Goal: Task Accomplishment & Management: Manage account settings

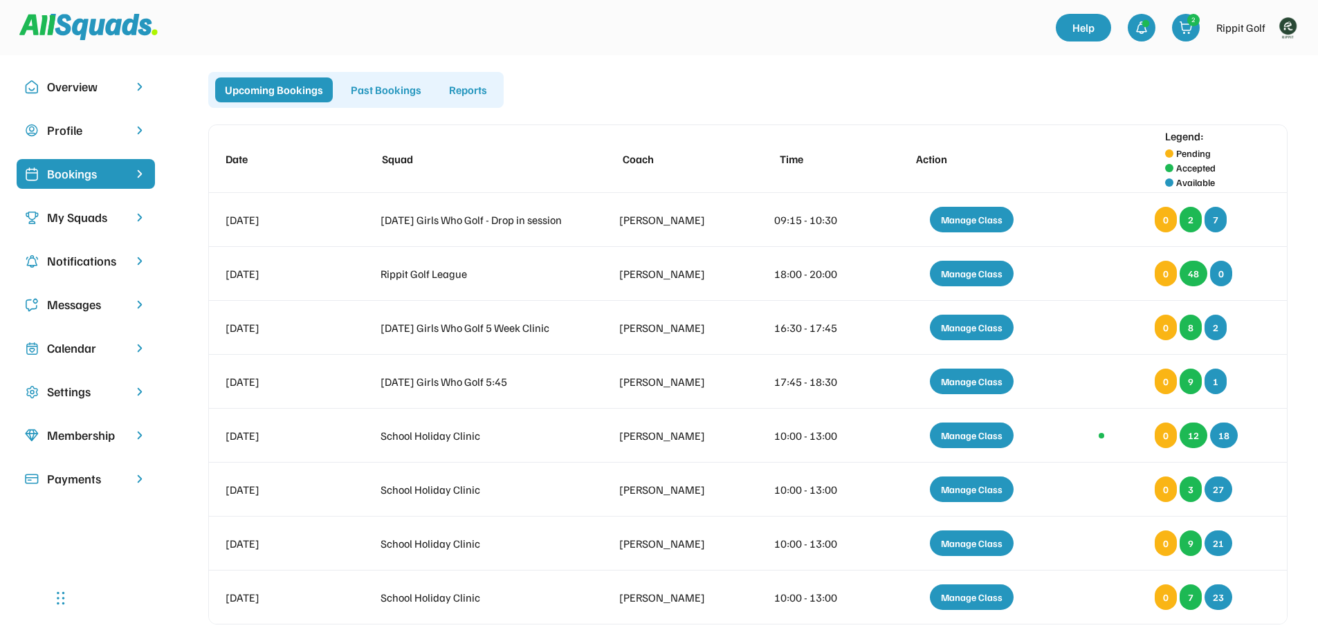
click at [396, 92] on div "Past Bookings" at bounding box center [386, 89] width 90 height 25
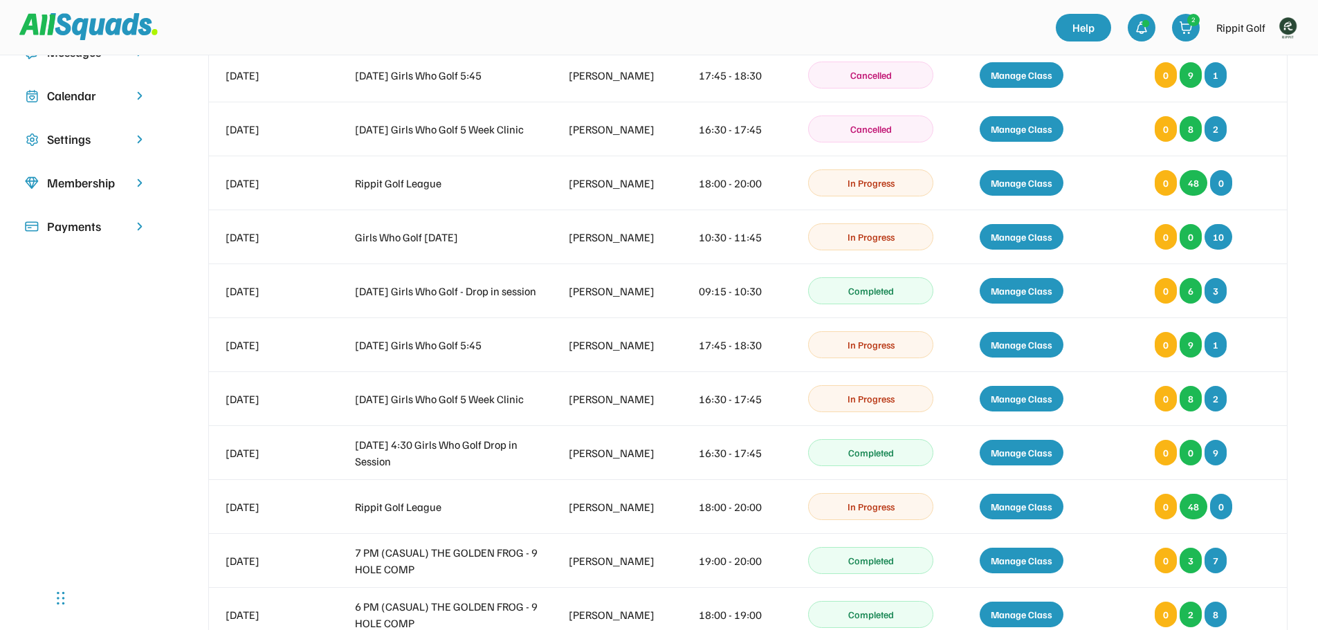
scroll to position [277, 0]
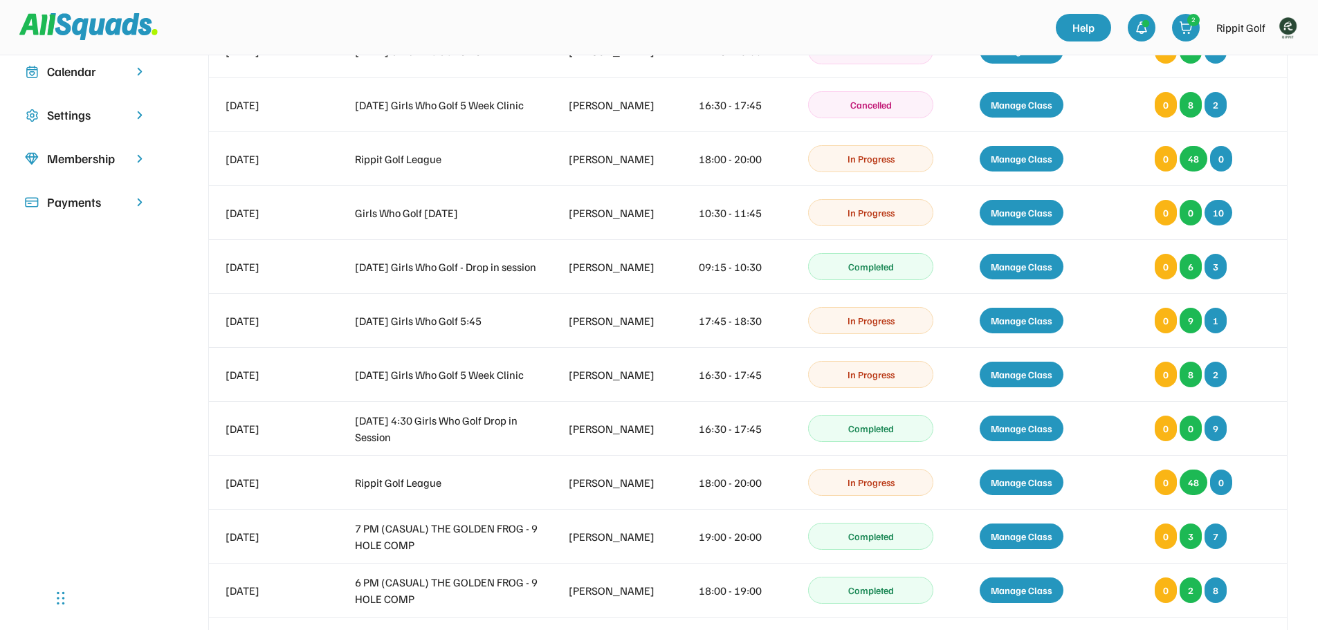
click at [93, 72] on div "Calendar" at bounding box center [85, 71] width 77 height 19
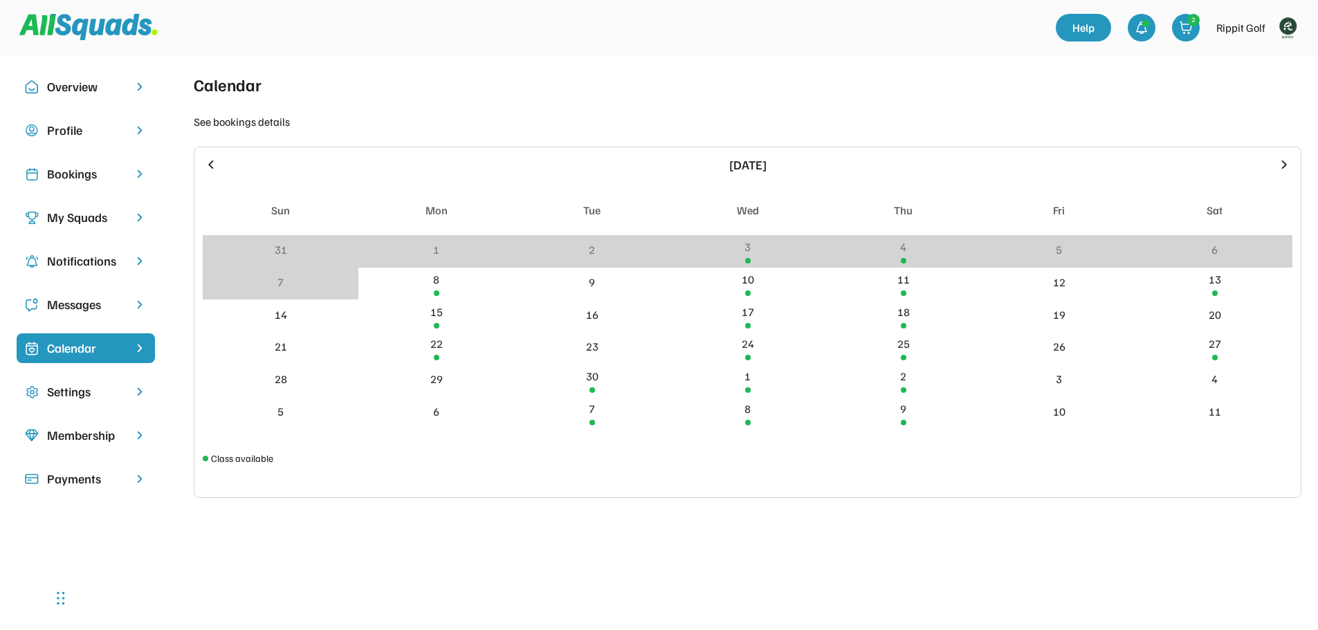
click at [209, 165] on icon at bounding box center [210, 164] width 15 height 15
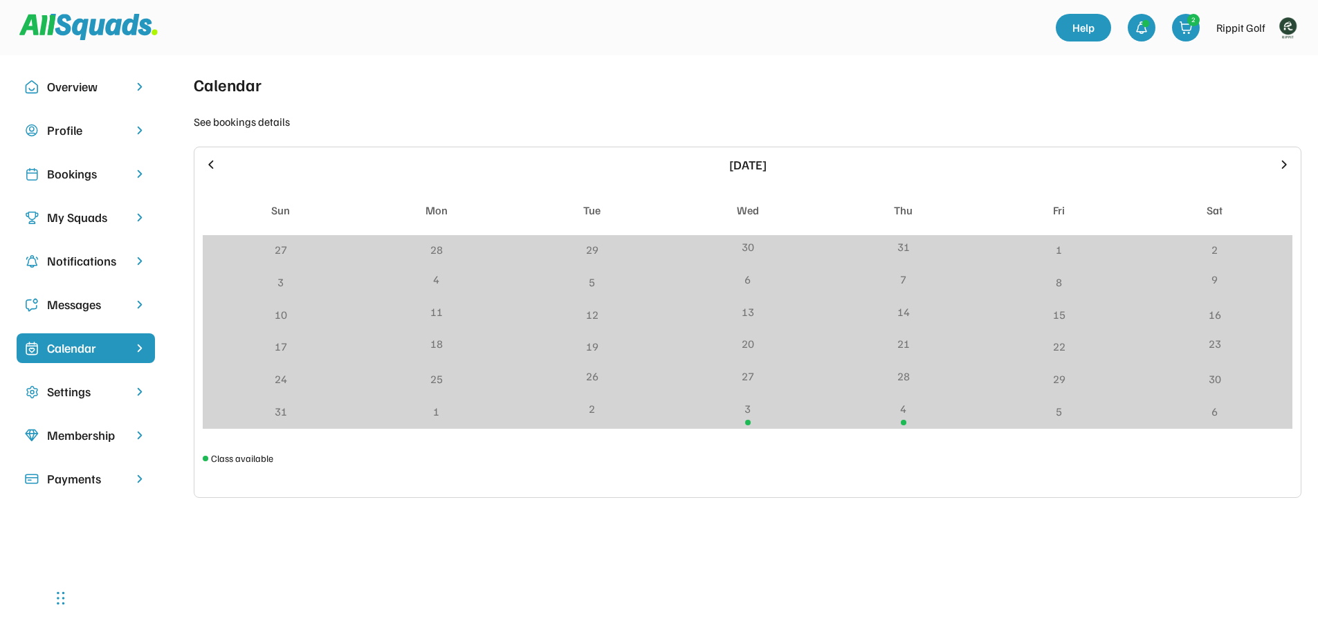
click at [213, 168] on icon at bounding box center [210, 164] width 5 height 8
click at [540, 53] on div "Help 2 Rippit Golf" at bounding box center [659, 27] width 1318 height 55
click at [438, 318] on div "14" at bounding box center [436, 312] width 12 height 17
click at [1283, 162] on icon at bounding box center [1284, 164] width 5 height 8
click at [574, 106] on div "Calendar See bookings details [DATE] Sun Mon Tue Wed Thu Fri Sat 27 28 29 30 31…" at bounding box center [748, 373] width 1108 height 603
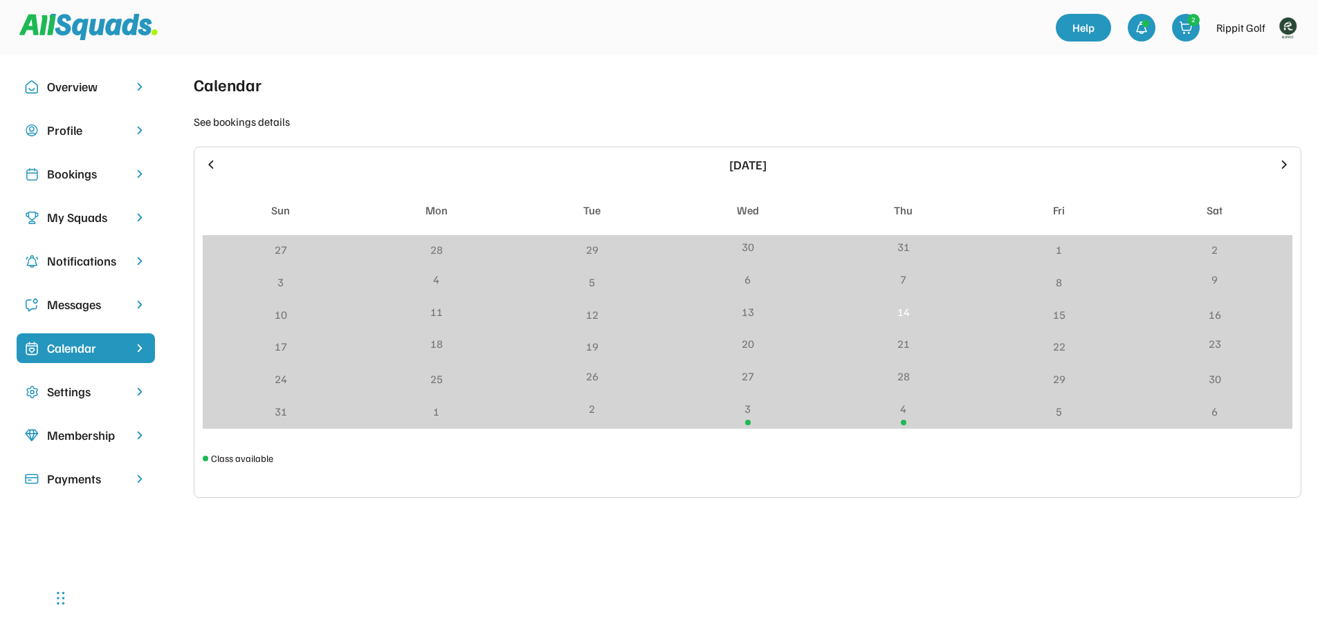
click at [1284, 167] on icon at bounding box center [1284, 164] width 5 height 8
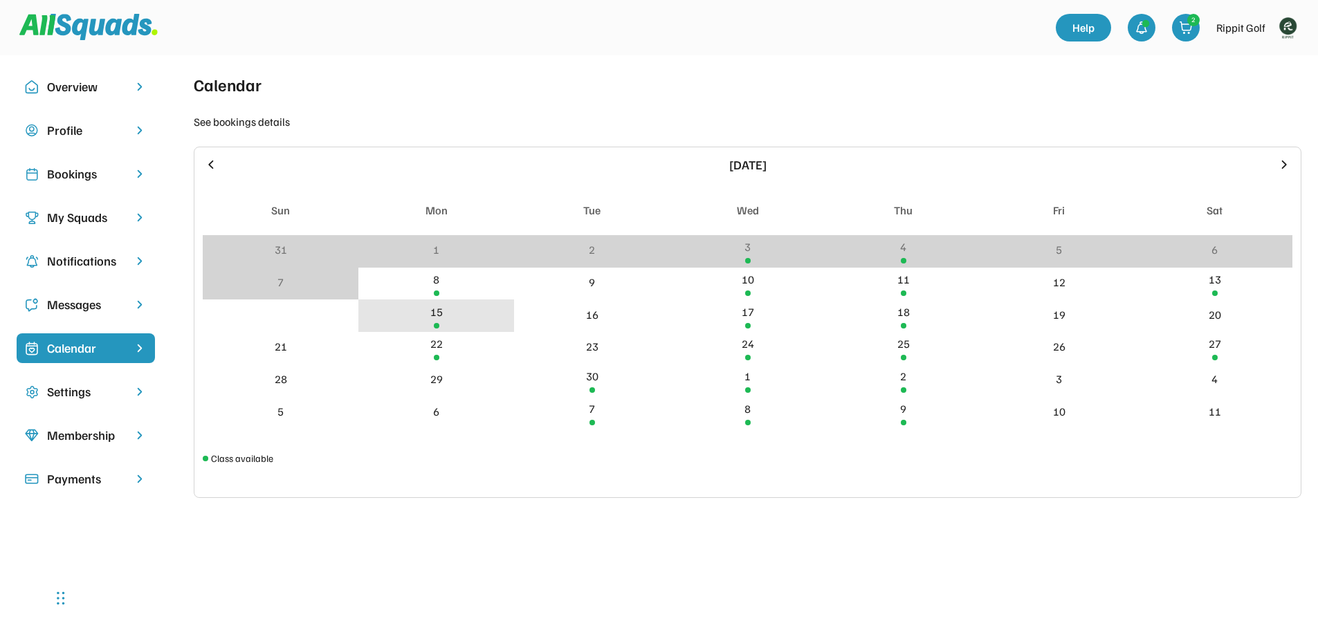
click at [434, 322] on div "15" at bounding box center [436, 316] width 156 height 33
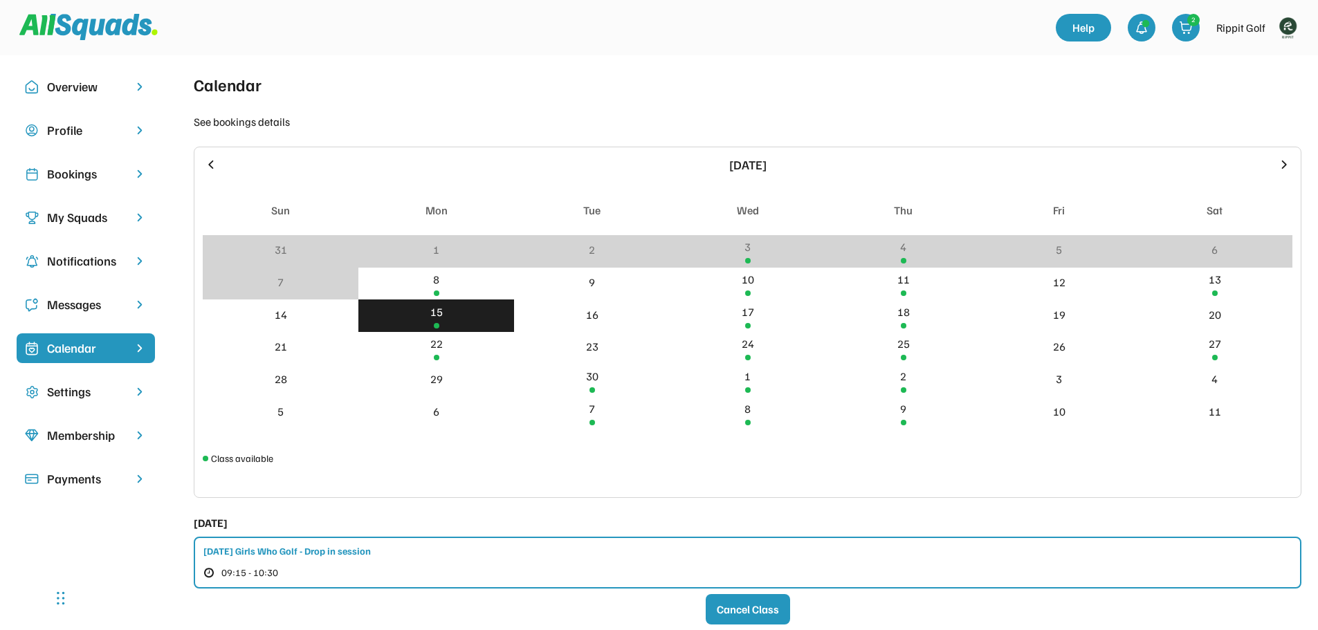
click at [434, 322] on div "15" at bounding box center [436, 316] width 156 height 33
click at [436, 280] on div "8" at bounding box center [436, 279] width 6 height 17
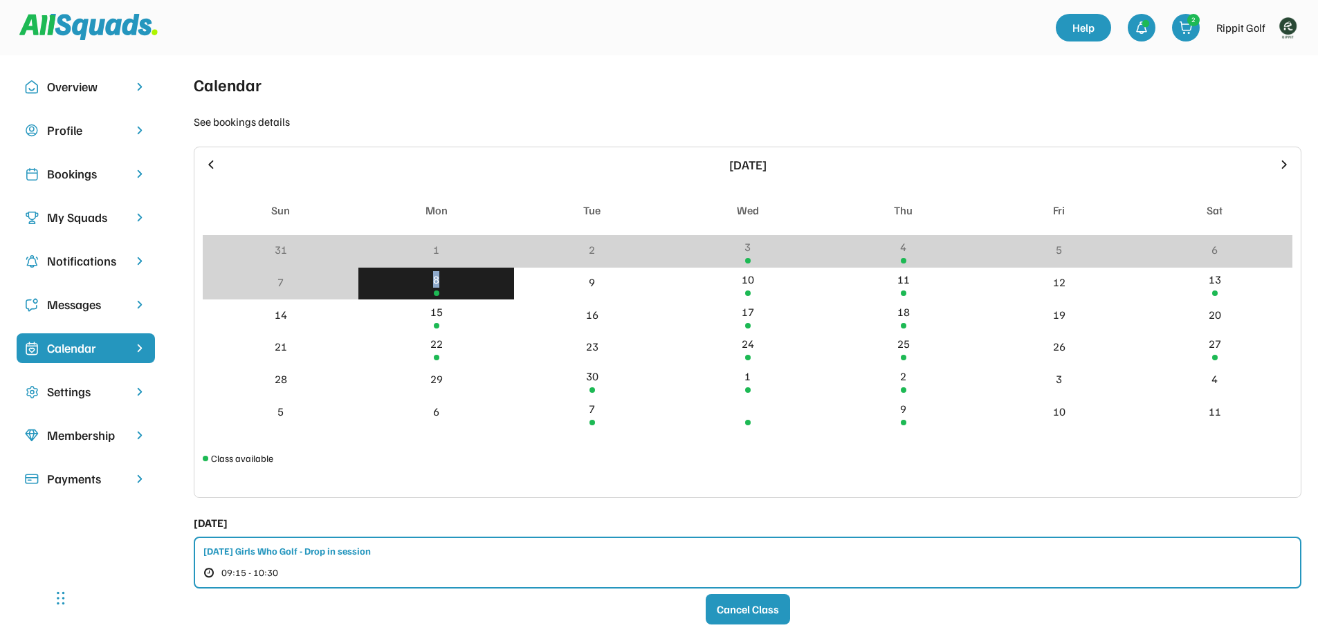
click at [436, 280] on div "8" at bounding box center [436, 279] width 6 height 17
click at [441, 321] on div "15" at bounding box center [436, 316] width 156 height 33
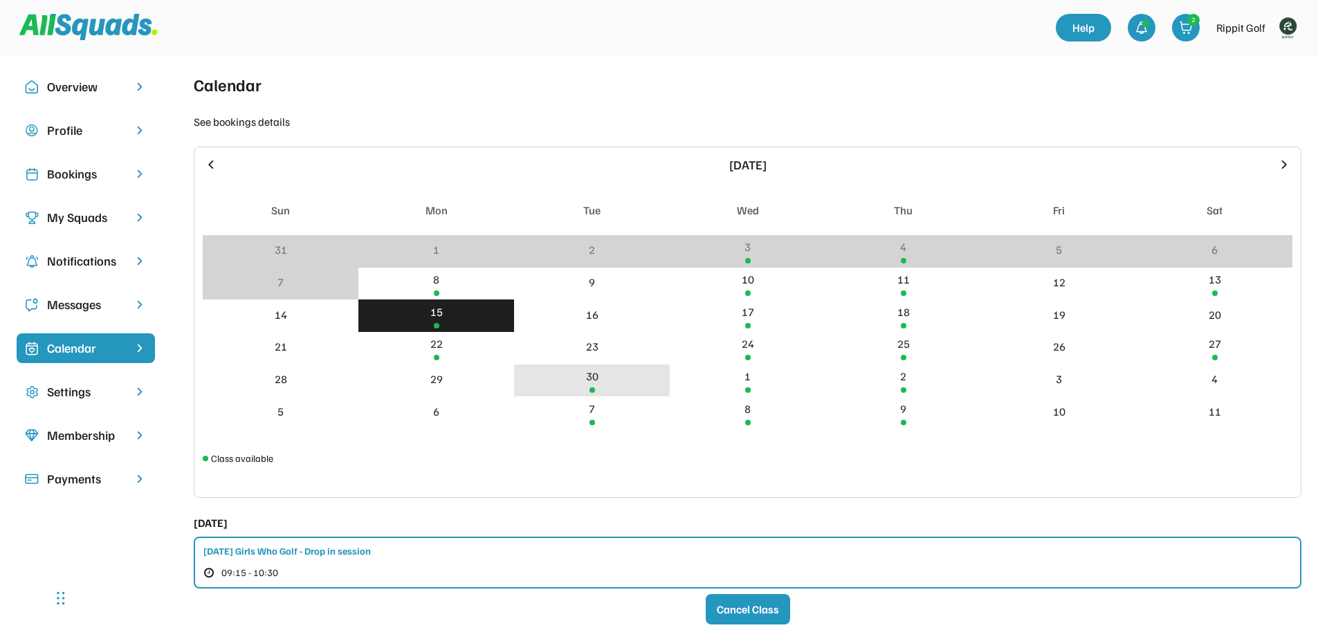
click at [598, 388] on div "30" at bounding box center [592, 381] width 156 height 33
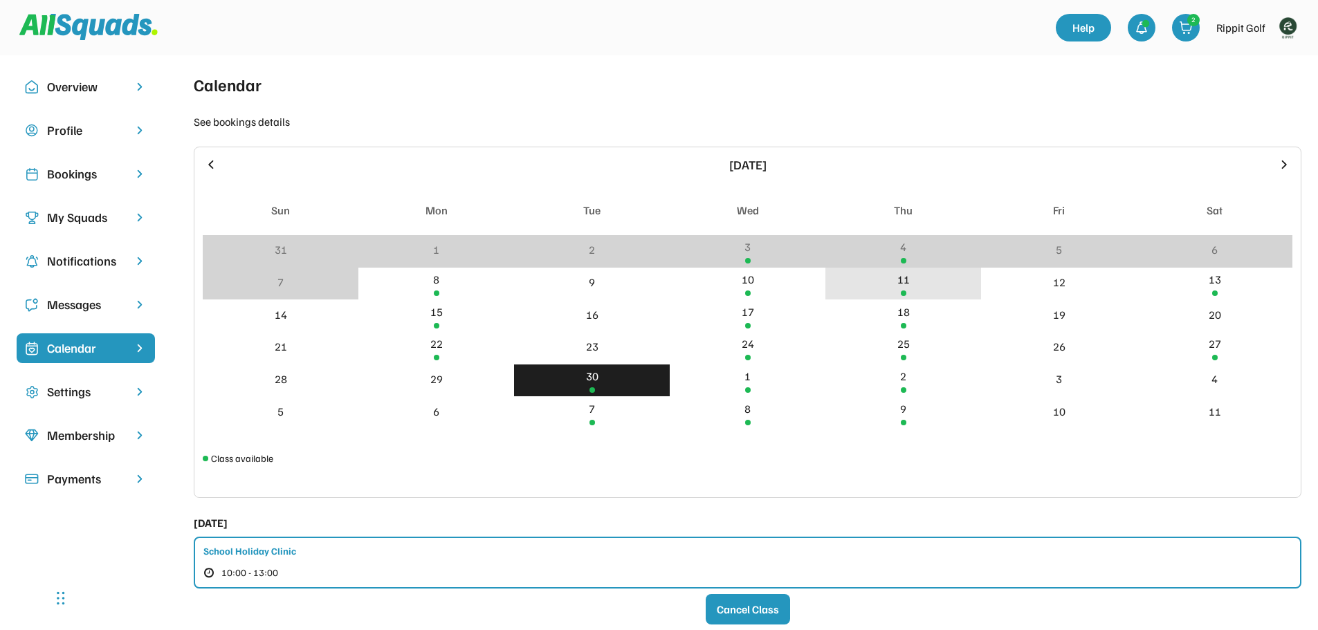
click at [900, 286] on div "11" at bounding box center [903, 279] width 12 height 17
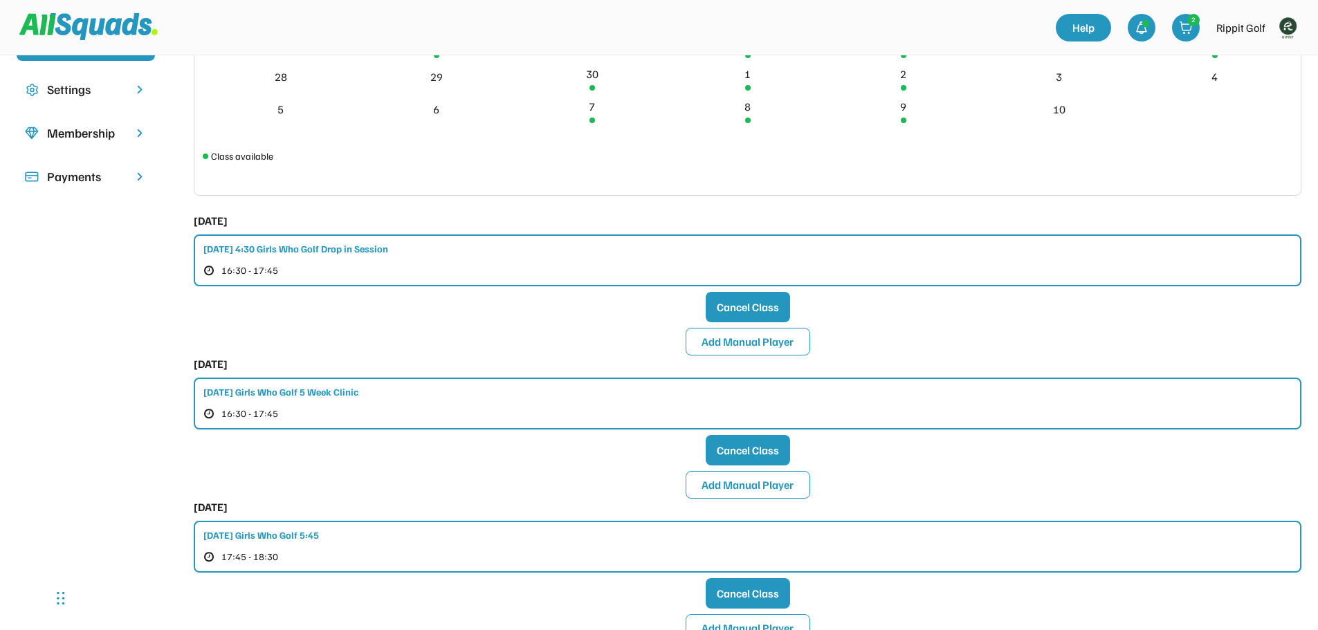
scroll to position [277, 0]
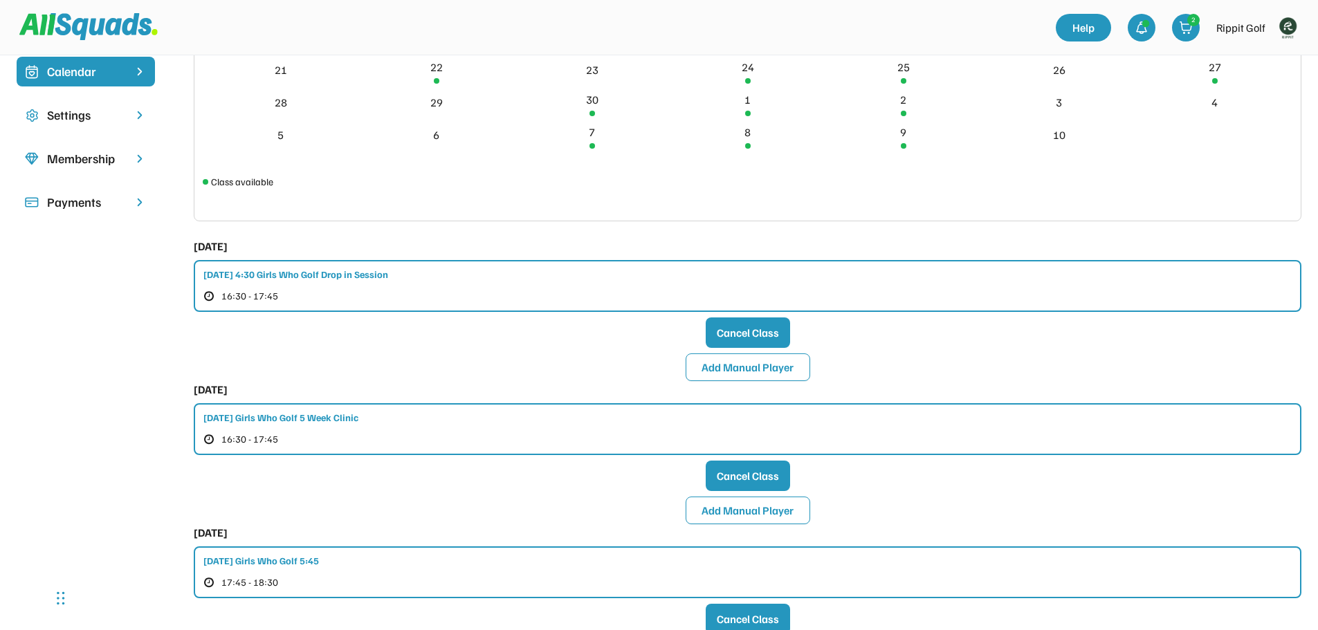
click at [412, 283] on div "[DATE] 4:30 Girls Who Golf Drop in Session 16:30 - 17:45" at bounding box center [748, 286] width 1108 height 52
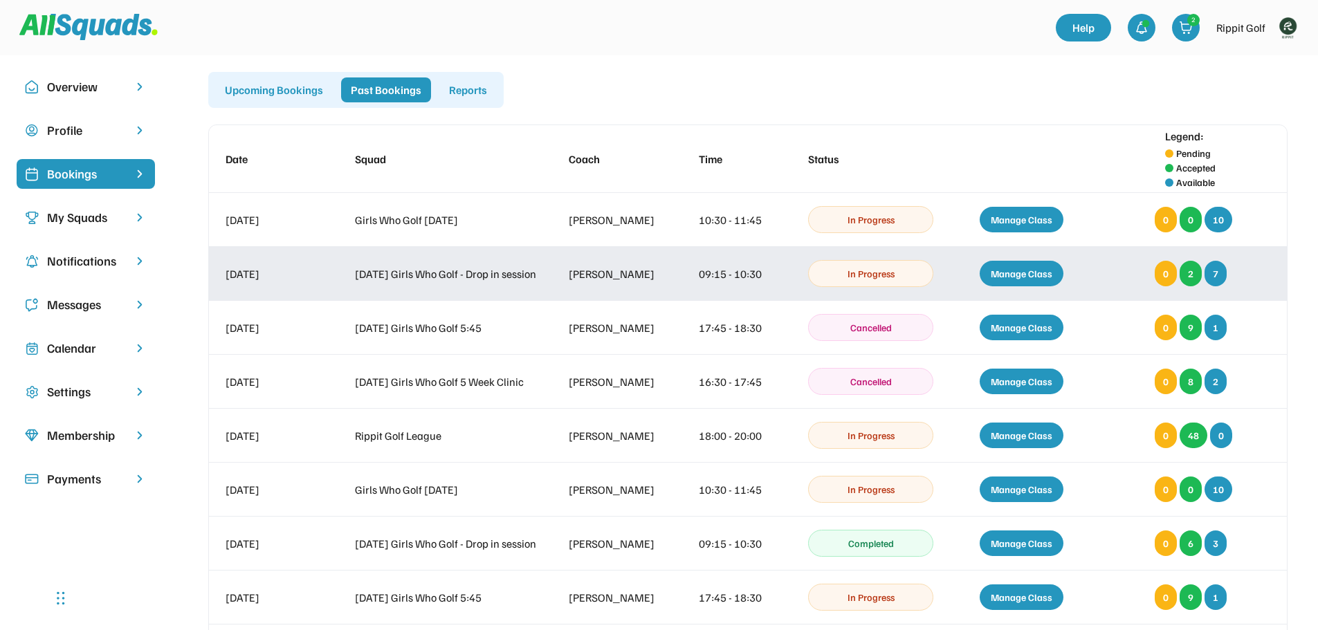
click at [1055, 281] on div "Manage Class" at bounding box center [1022, 274] width 84 height 26
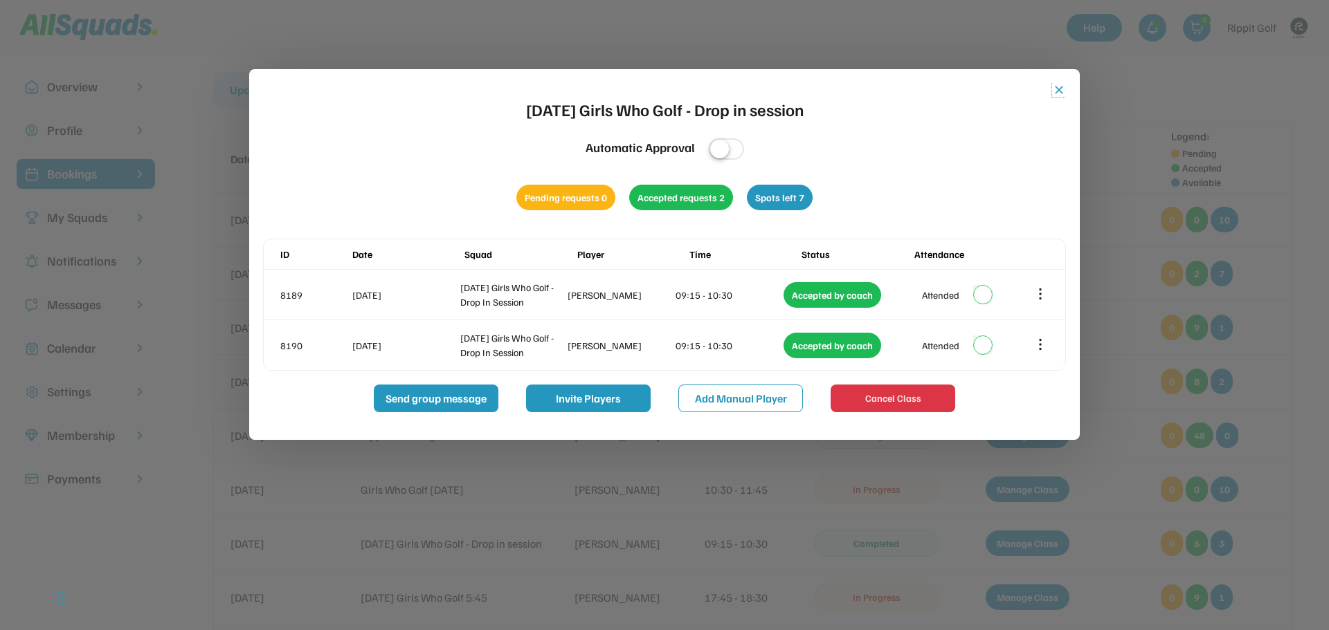
click at [1061, 90] on button "close" at bounding box center [1059, 90] width 14 height 14
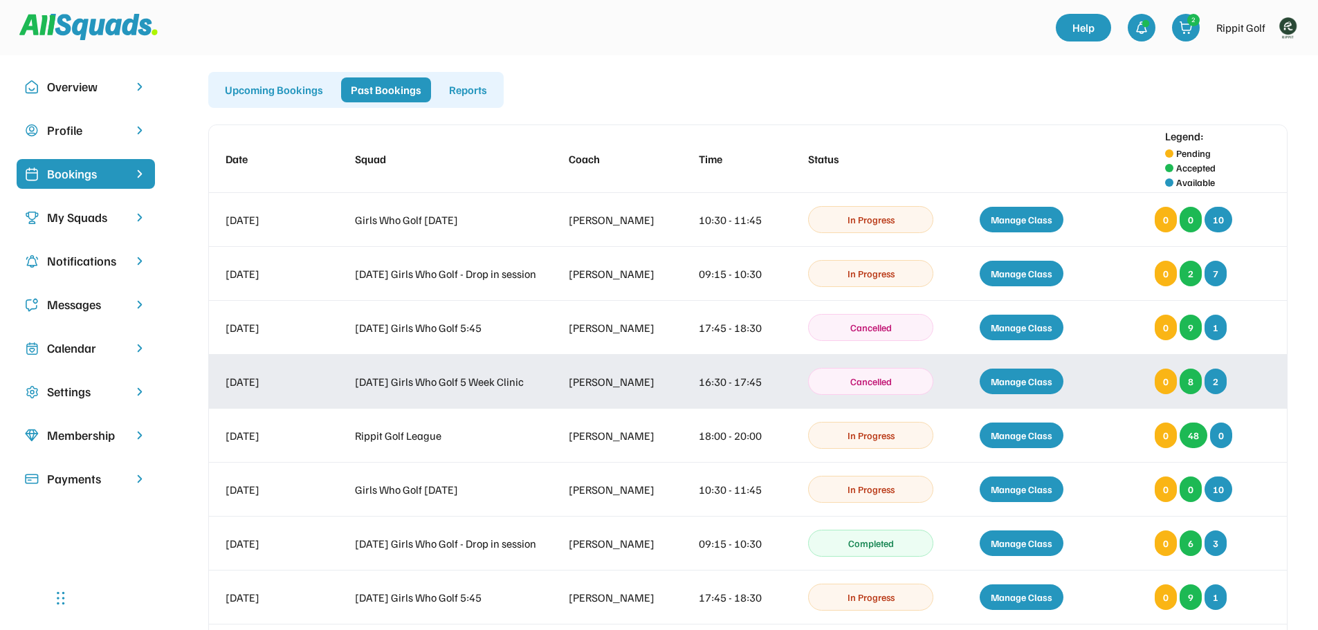
click at [1043, 380] on div "Manage Class" at bounding box center [1022, 382] width 84 height 26
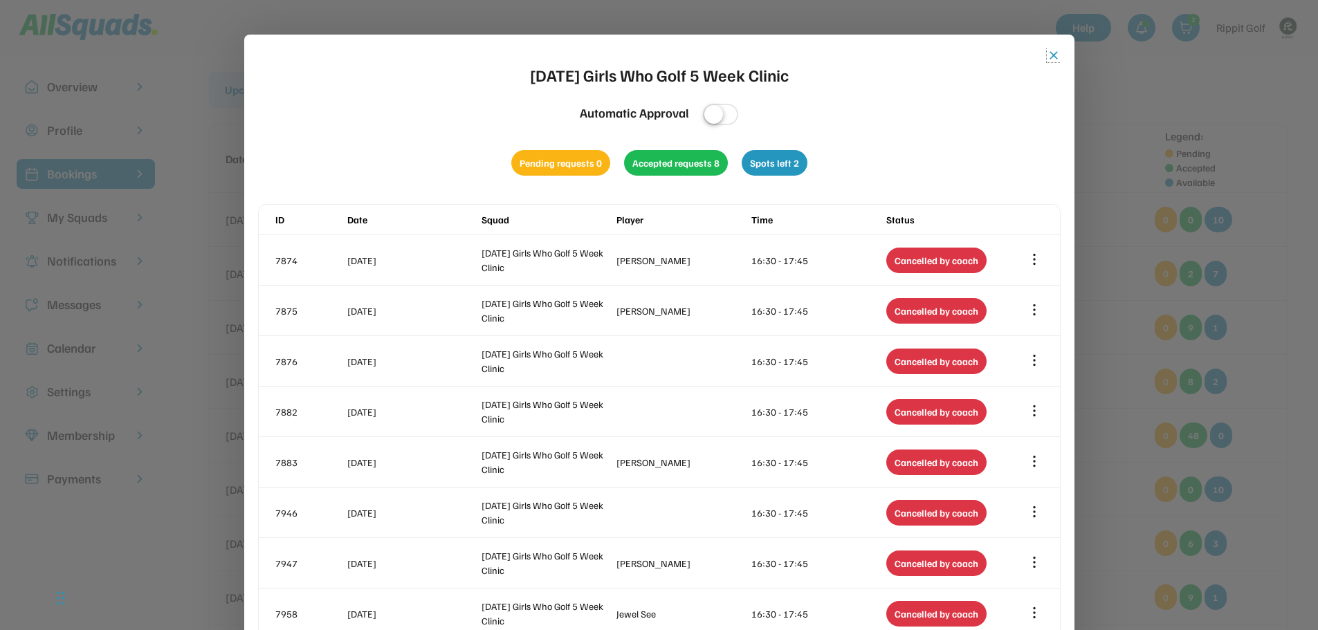
click at [1051, 57] on button "close" at bounding box center [1054, 55] width 14 height 14
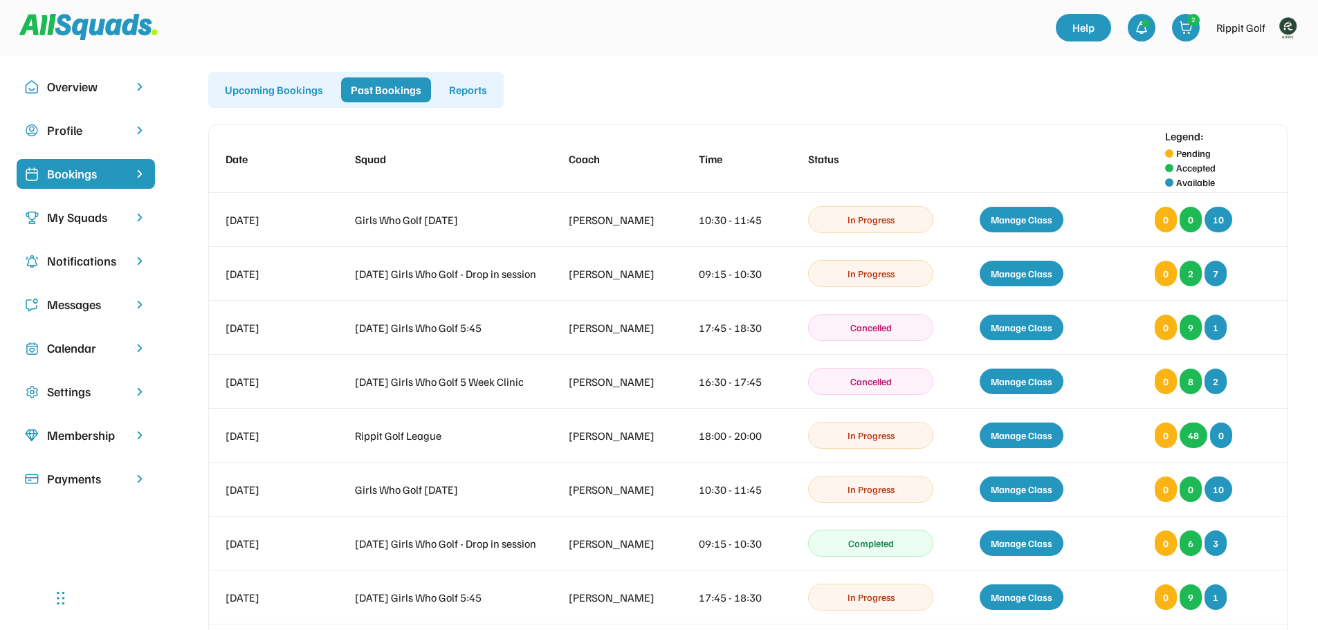
click at [113, 223] on div "My Squads" at bounding box center [85, 217] width 77 height 19
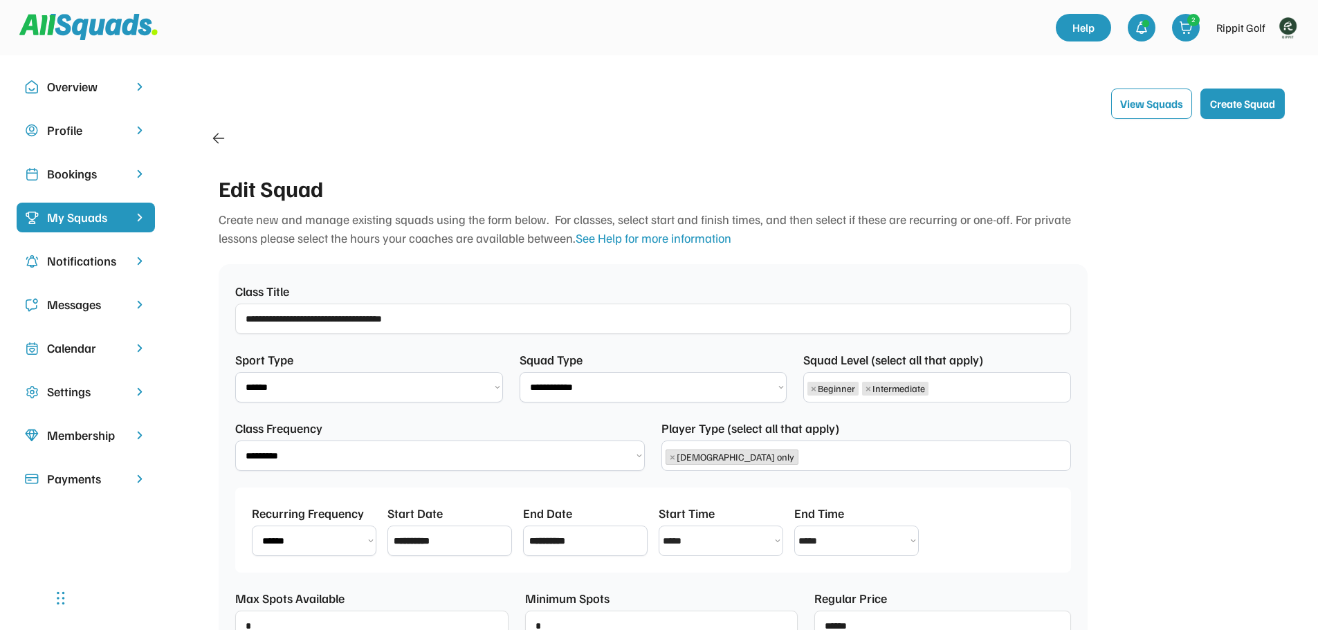
click at [79, 84] on div "Overview" at bounding box center [85, 86] width 77 height 19
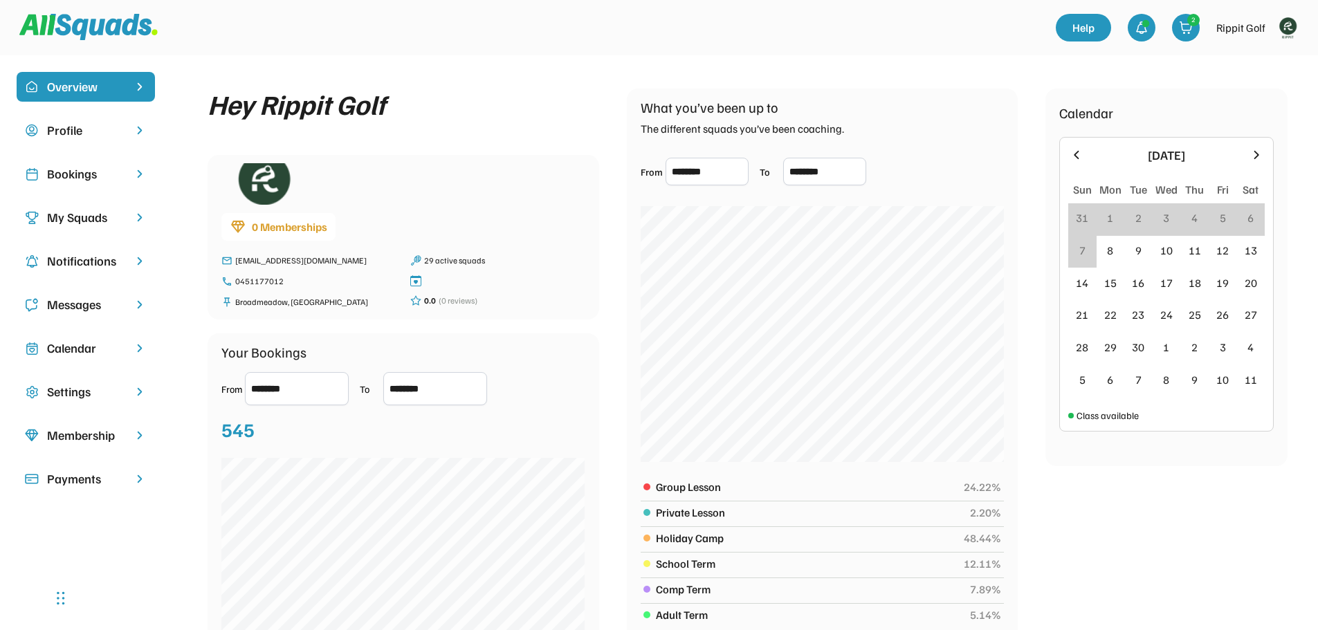
click at [77, 128] on div "Profile" at bounding box center [85, 130] width 77 height 19
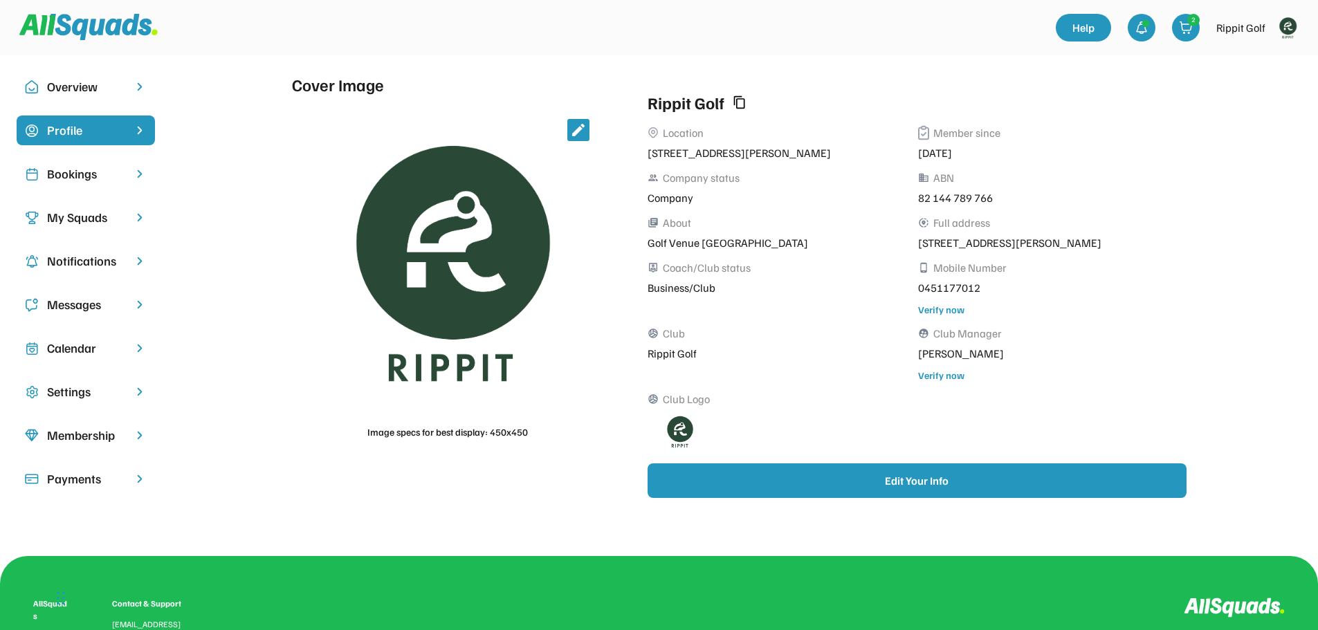
click at [75, 183] on div "Bookings" at bounding box center [86, 174] width 138 height 30
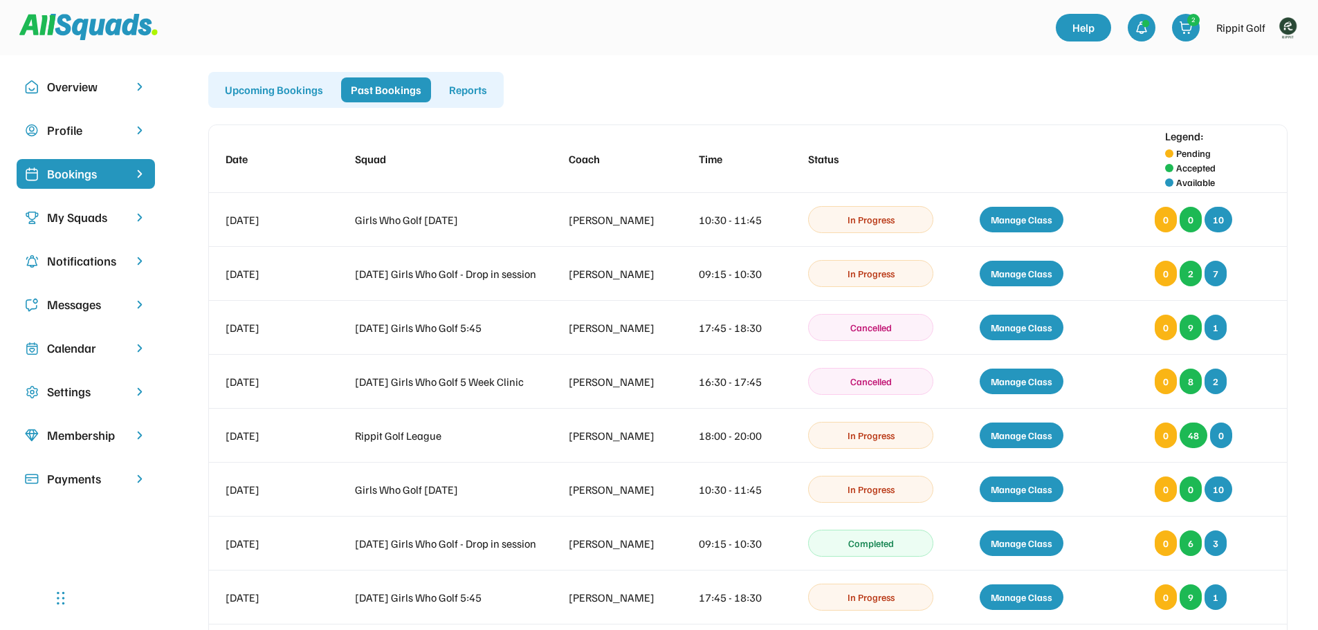
click at [116, 220] on div "My Squads" at bounding box center [85, 217] width 77 height 19
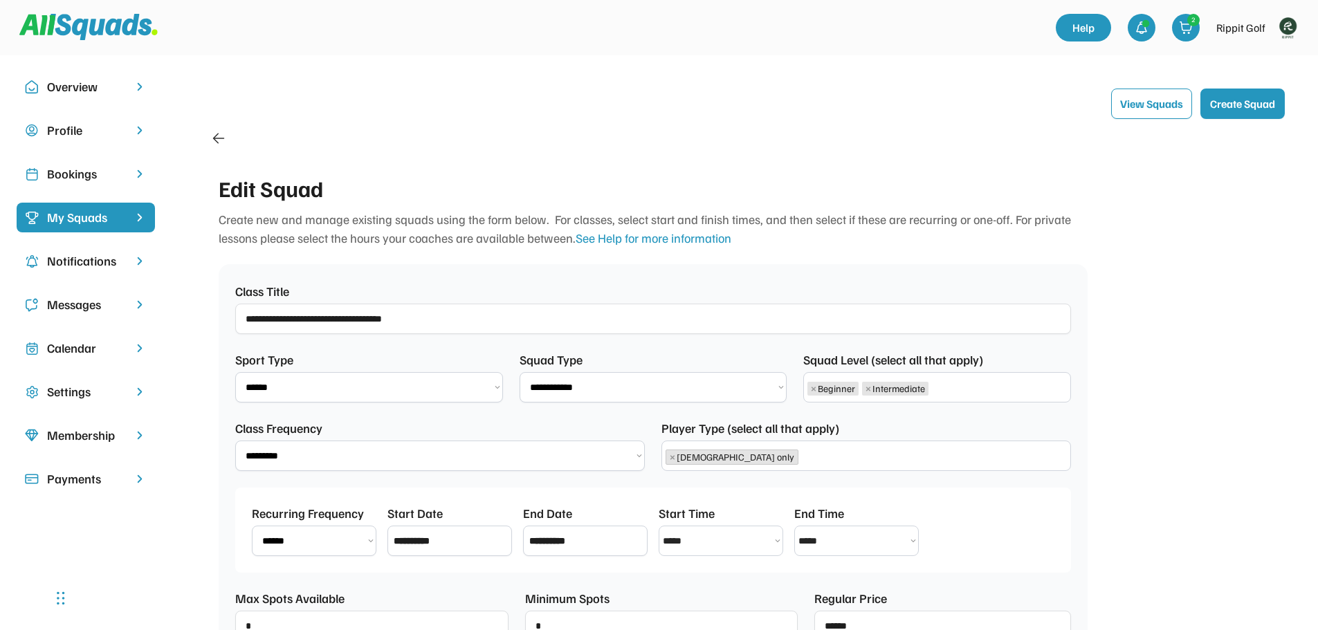
scroll to position [24, 0]
click at [100, 262] on div "Notifications" at bounding box center [85, 261] width 77 height 19
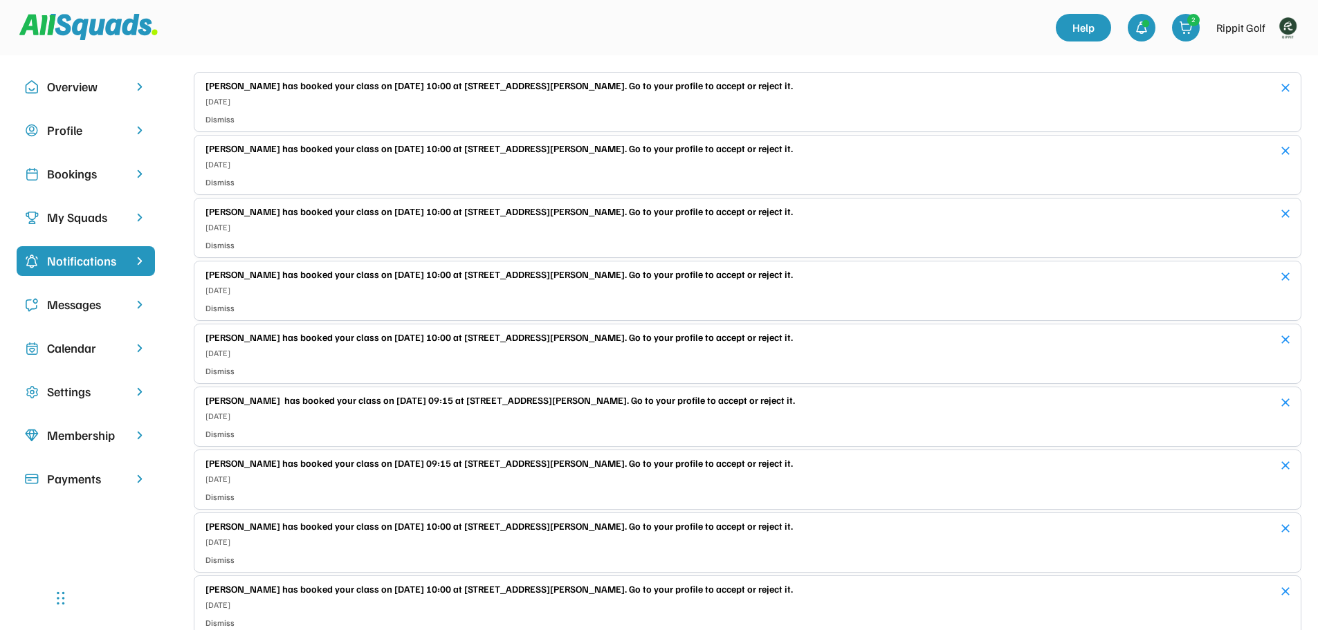
click at [103, 221] on div "My Squads" at bounding box center [85, 217] width 77 height 19
select select "**********"
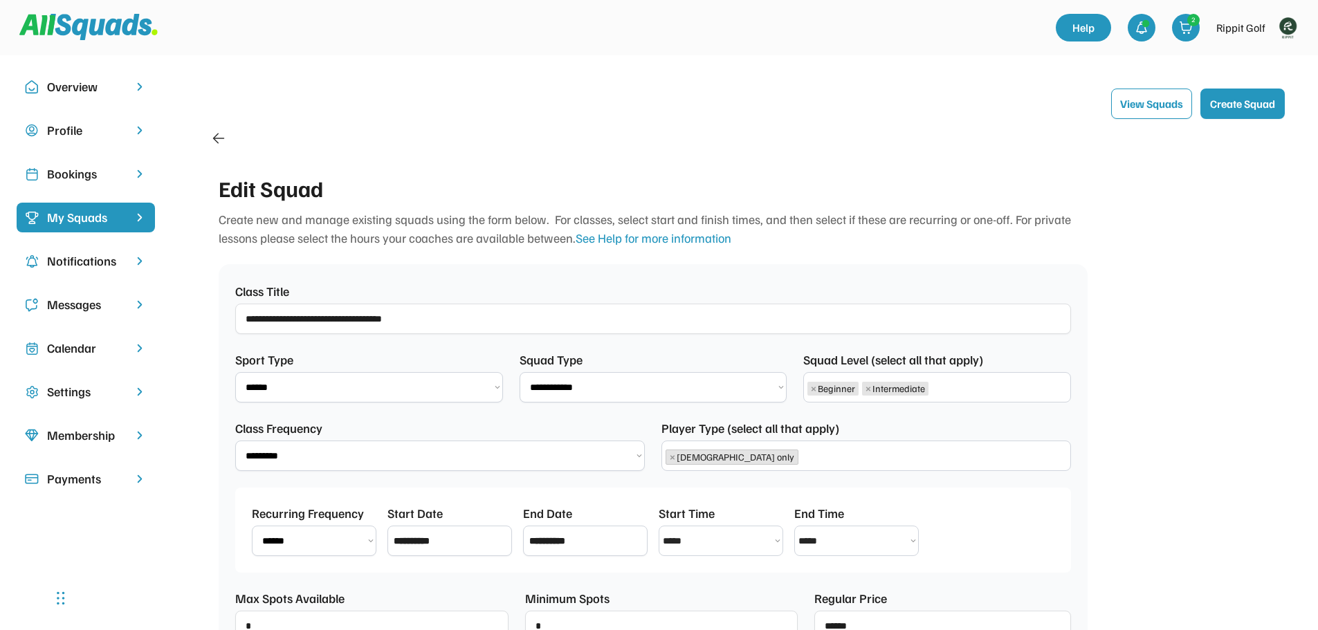
scroll to position [24, 0]
click at [101, 189] on div "Bookings" at bounding box center [86, 181] width 138 height 44
click at [101, 178] on div "Bookings" at bounding box center [85, 174] width 77 height 19
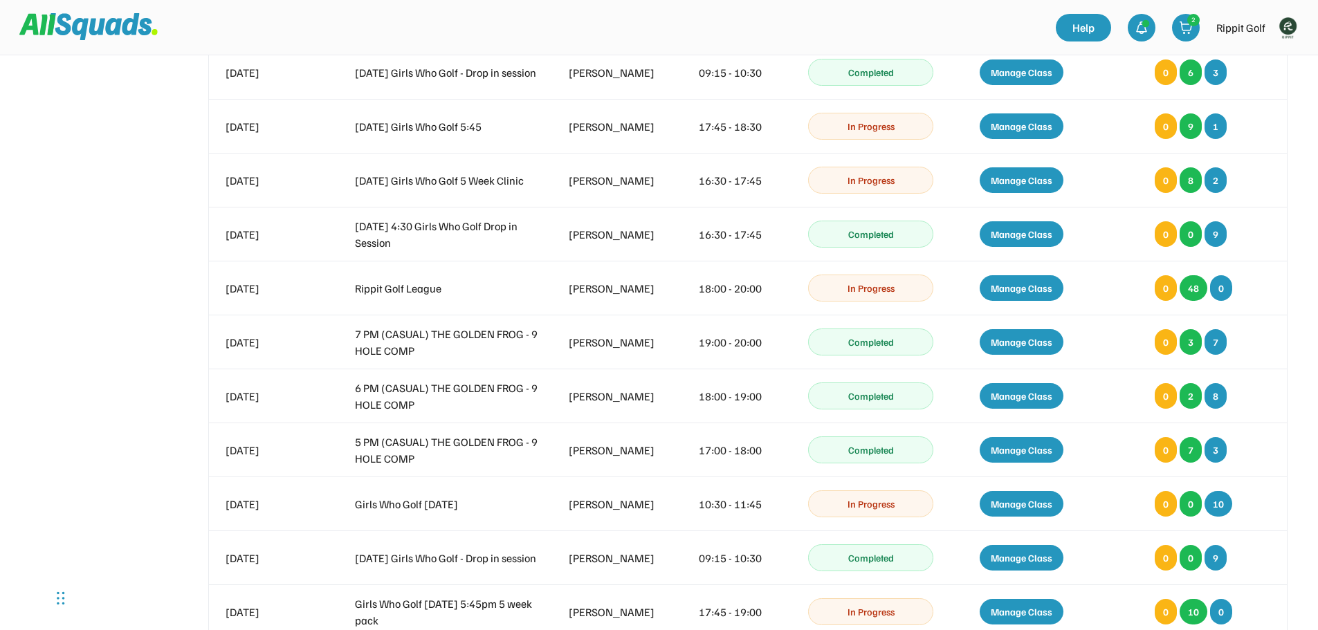
scroll to position [346, 0]
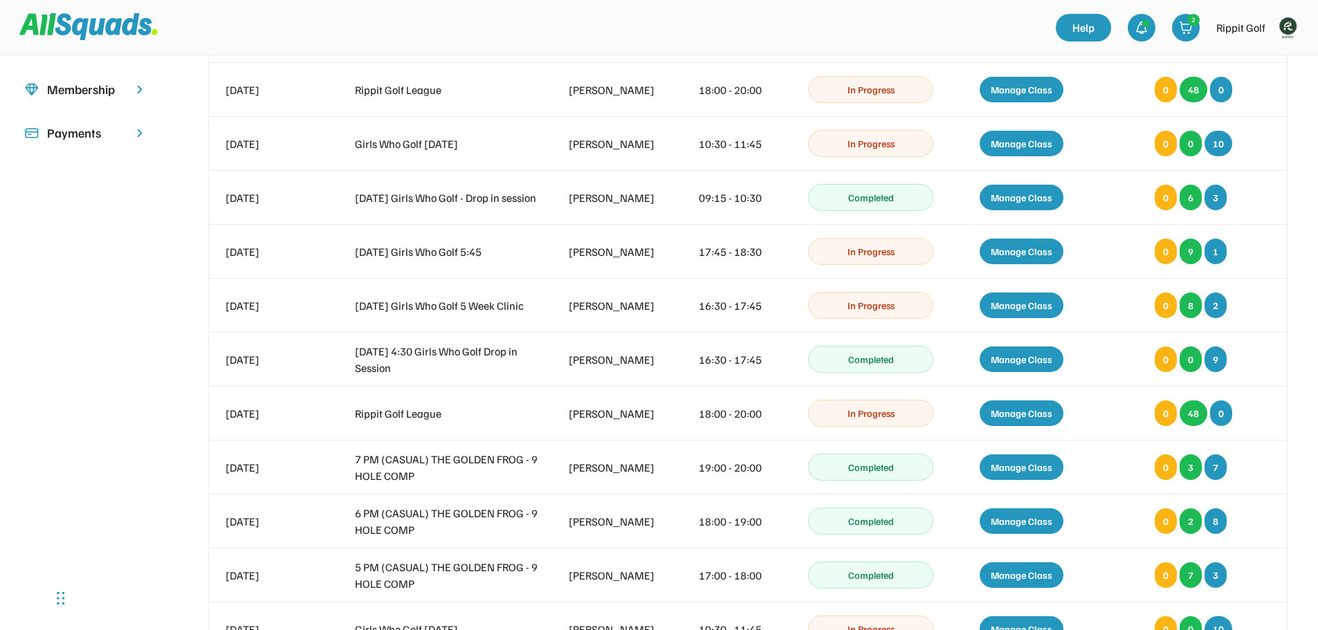
click at [1295, 30] on img at bounding box center [1288, 28] width 28 height 28
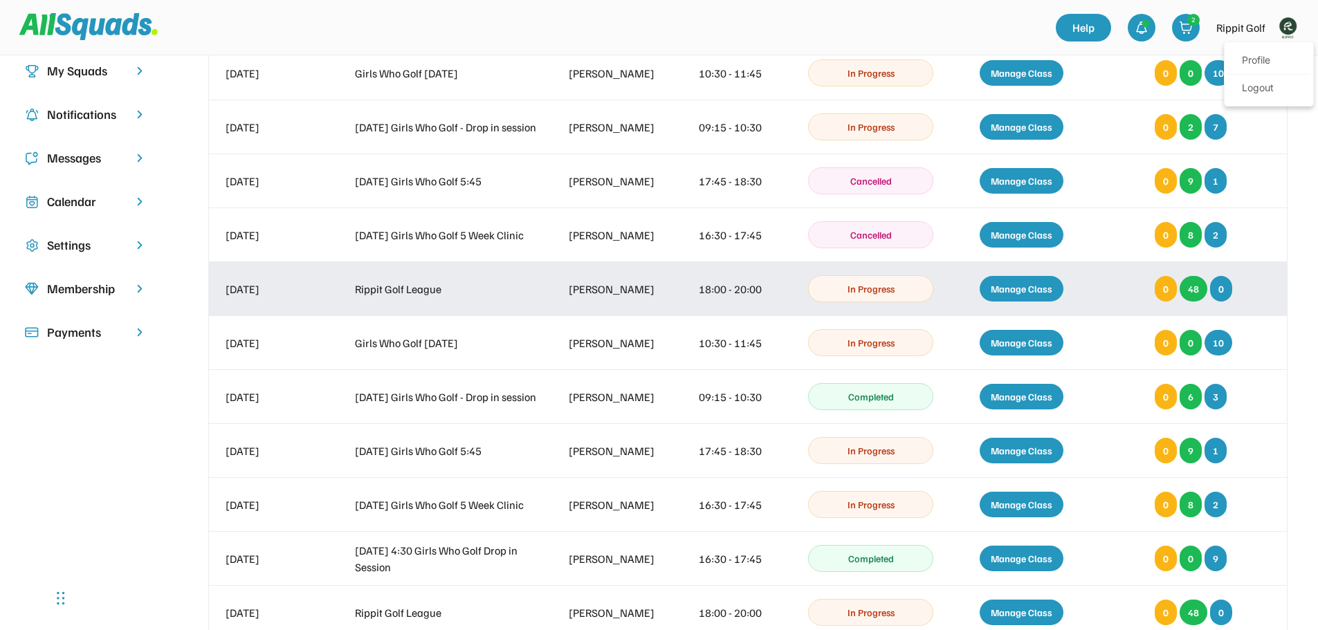
scroll to position [138, 0]
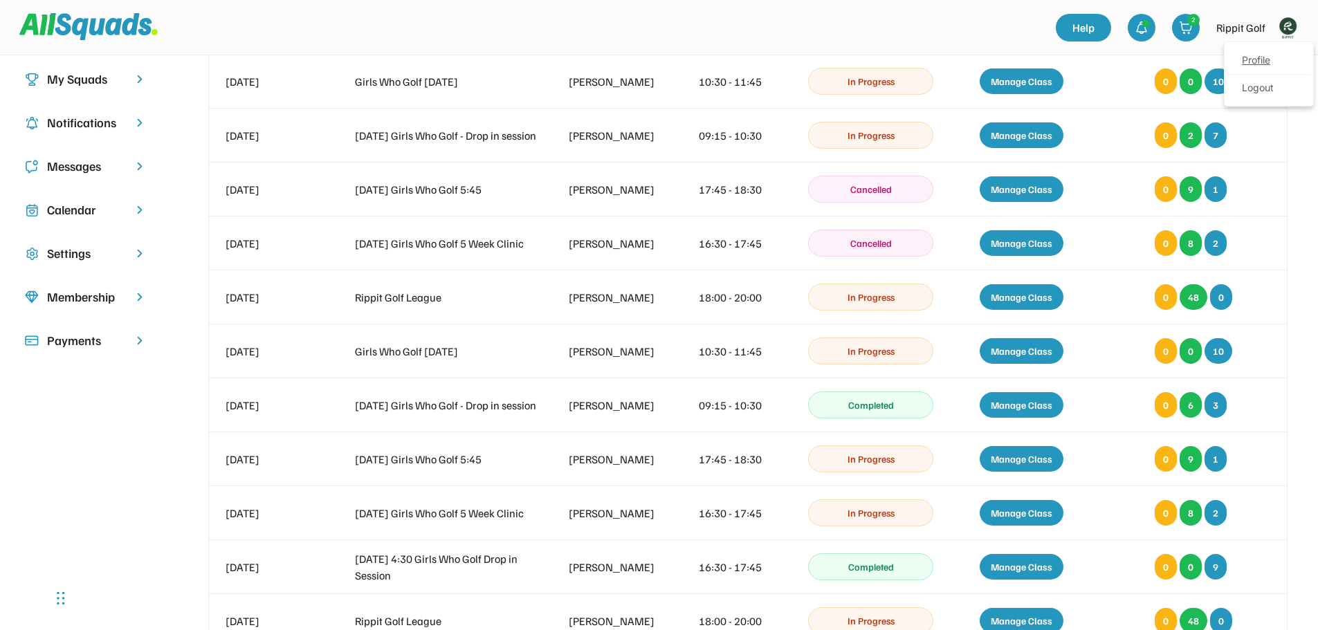
click at [1268, 59] on link "Profile" at bounding box center [1269, 61] width 82 height 28
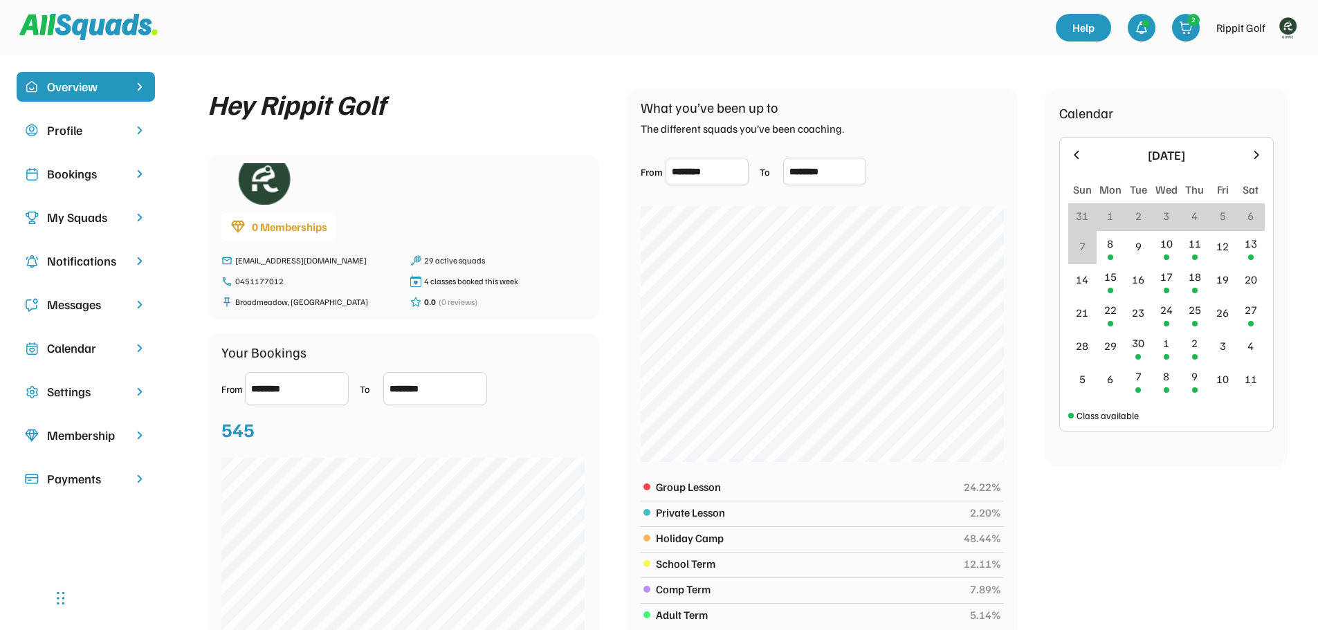
click at [76, 176] on div "Bookings" at bounding box center [85, 174] width 77 height 19
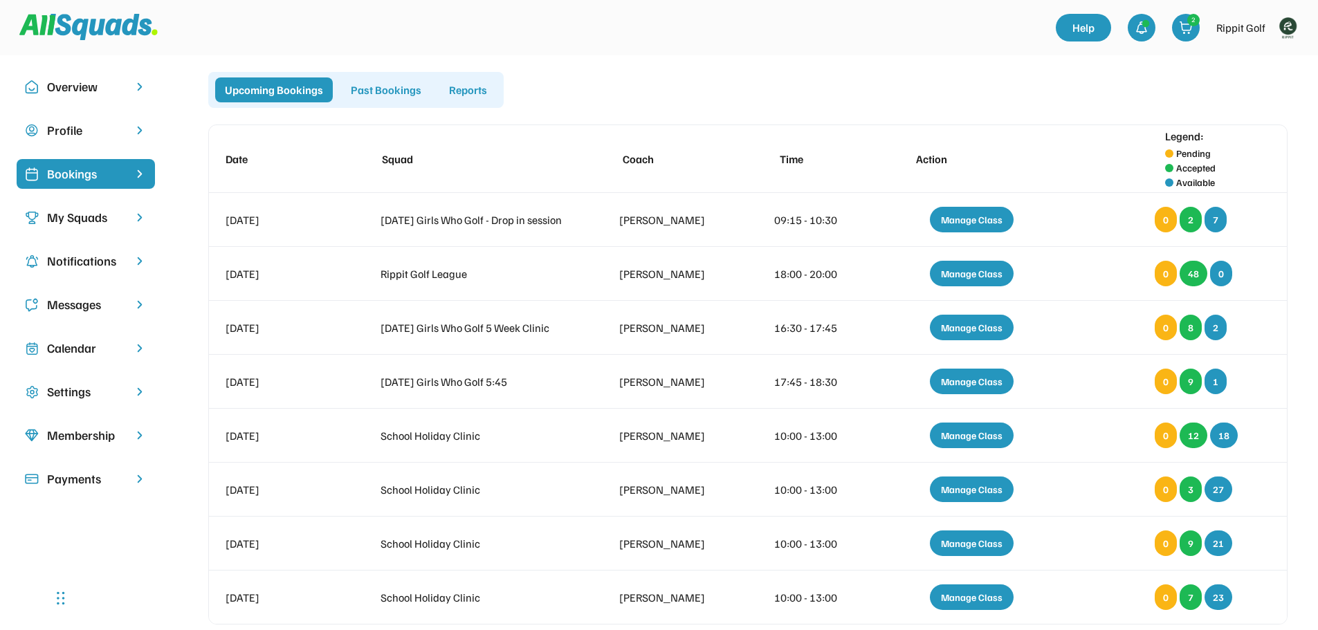
click at [113, 216] on div "My Squads" at bounding box center [85, 217] width 77 height 19
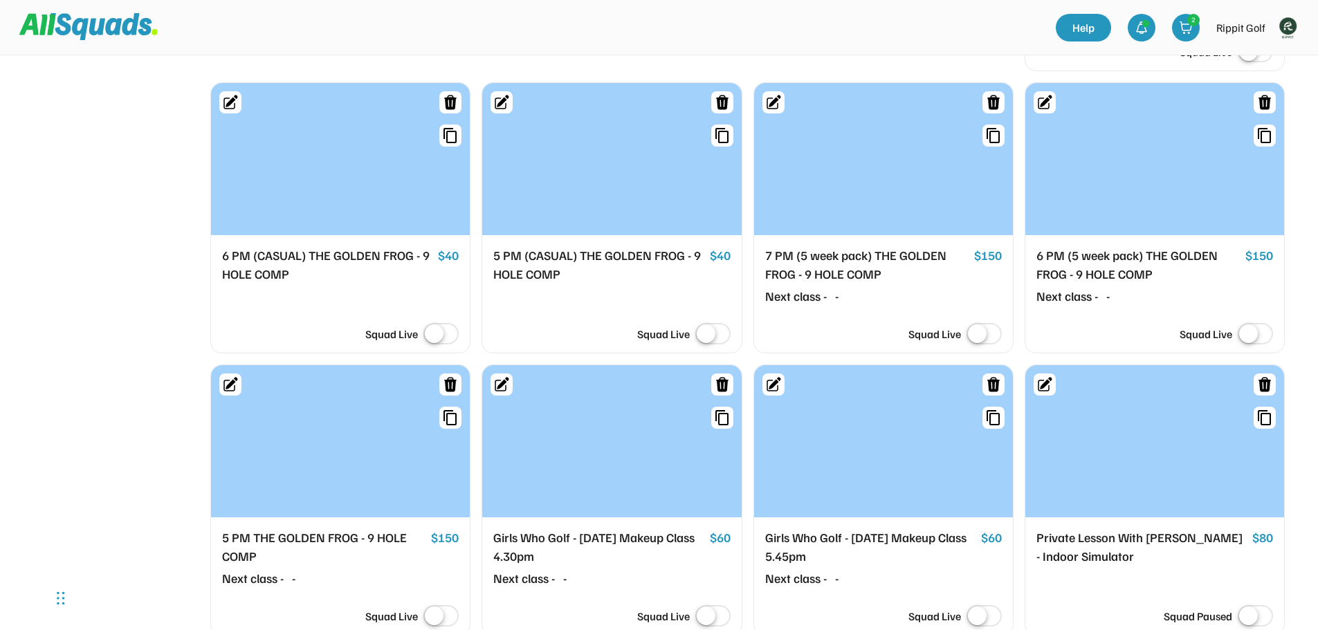
scroll to position [1522, 0]
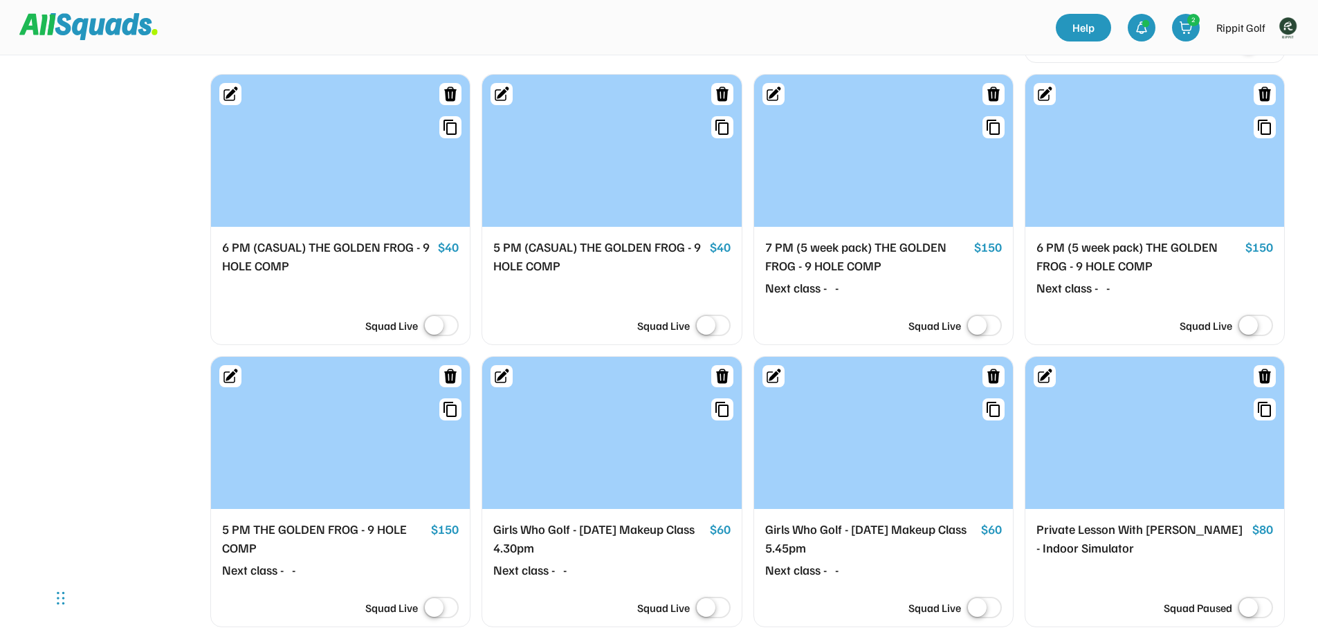
click at [1169, 194] on div at bounding box center [1154, 151] width 259 height 152
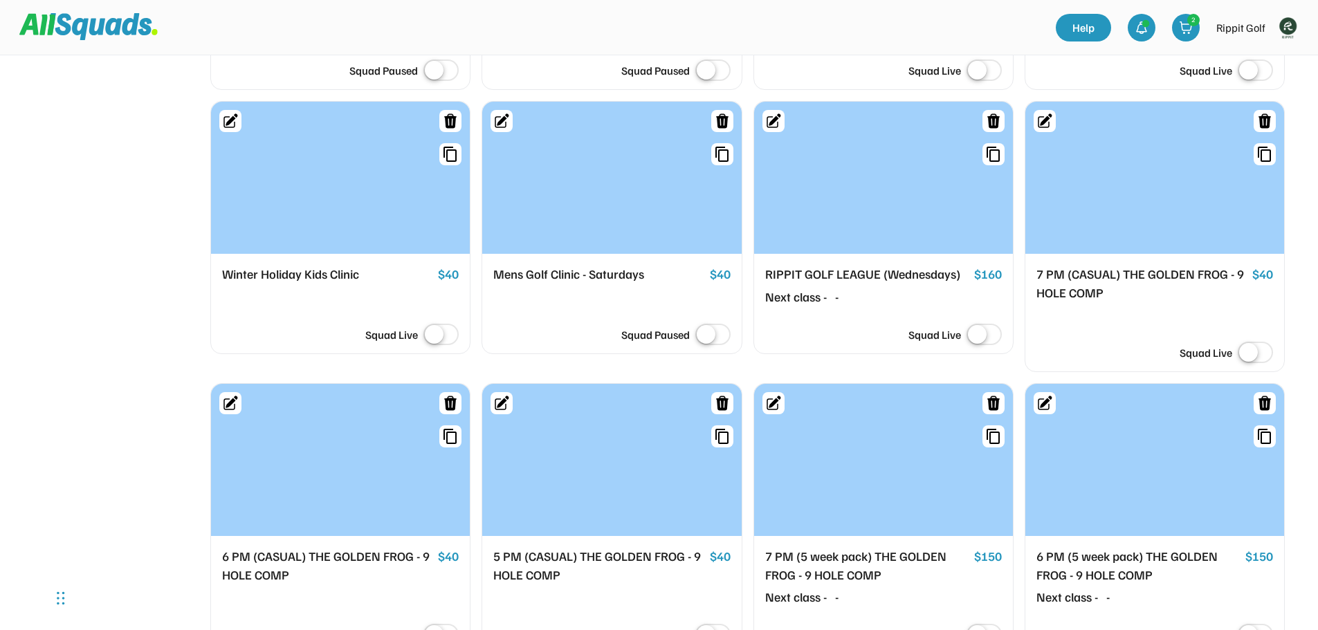
scroll to position [1220, 0]
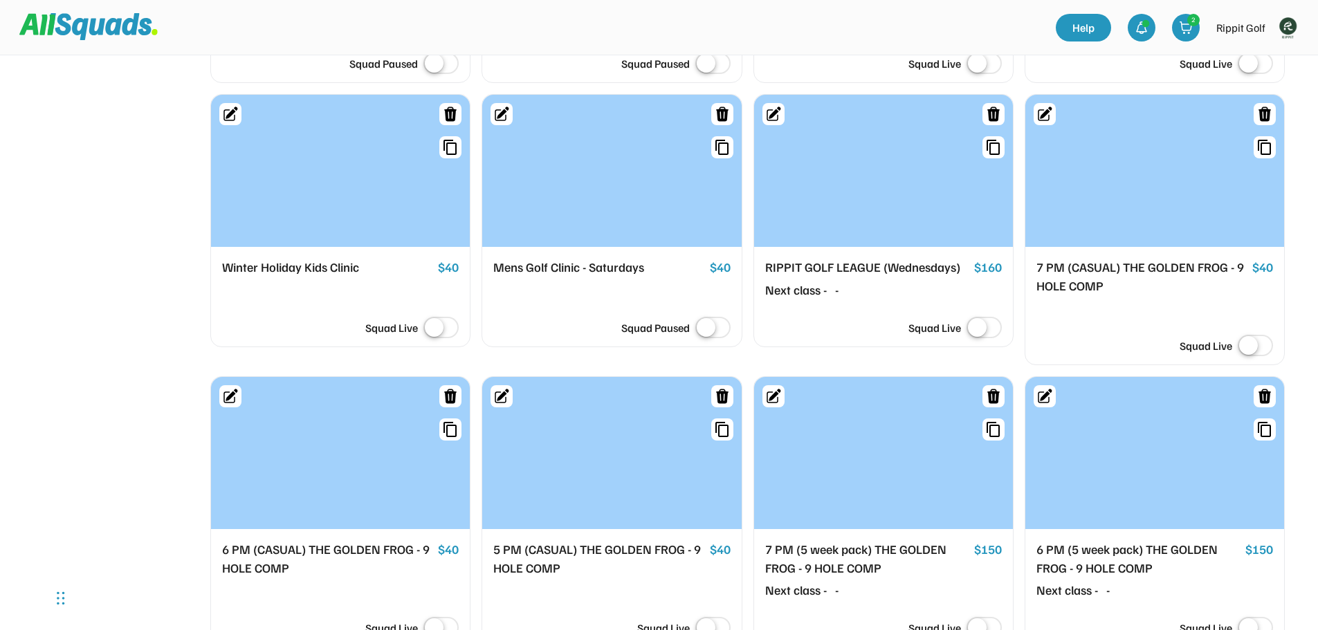
click at [1045, 405] on icon at bounding box center [1045, 396] width 17 height 17
select select "*****"
select select "********"
select select "*********"
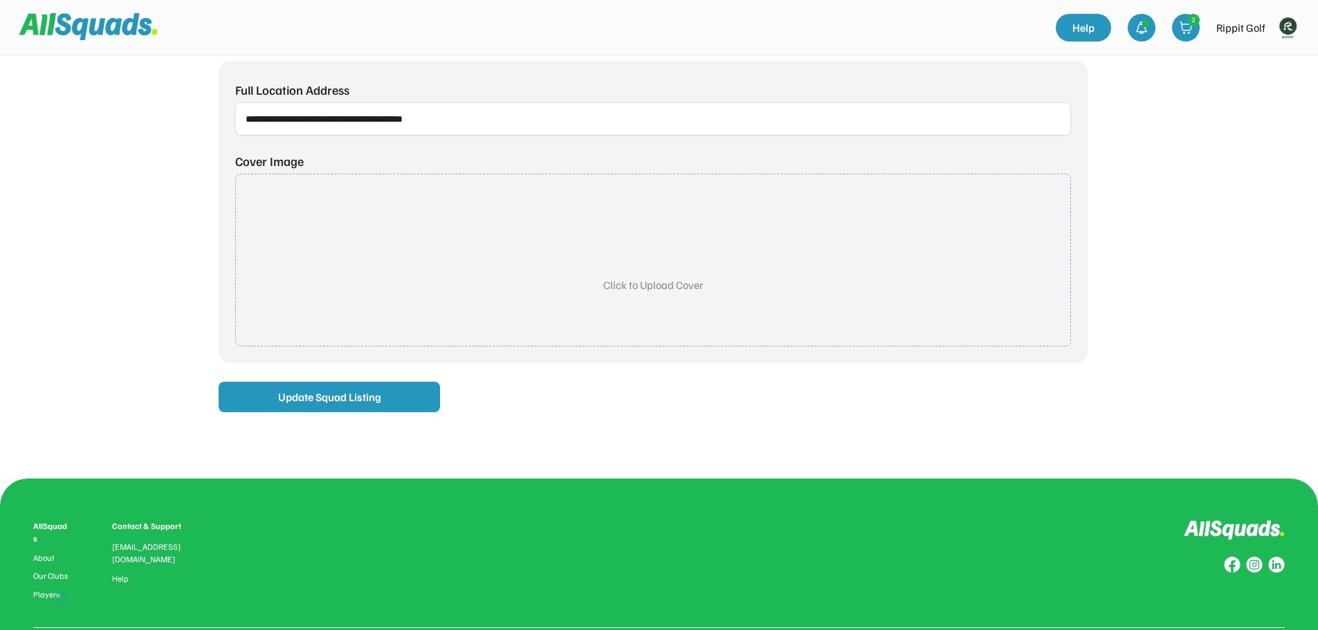
scroll to position [72, 0]
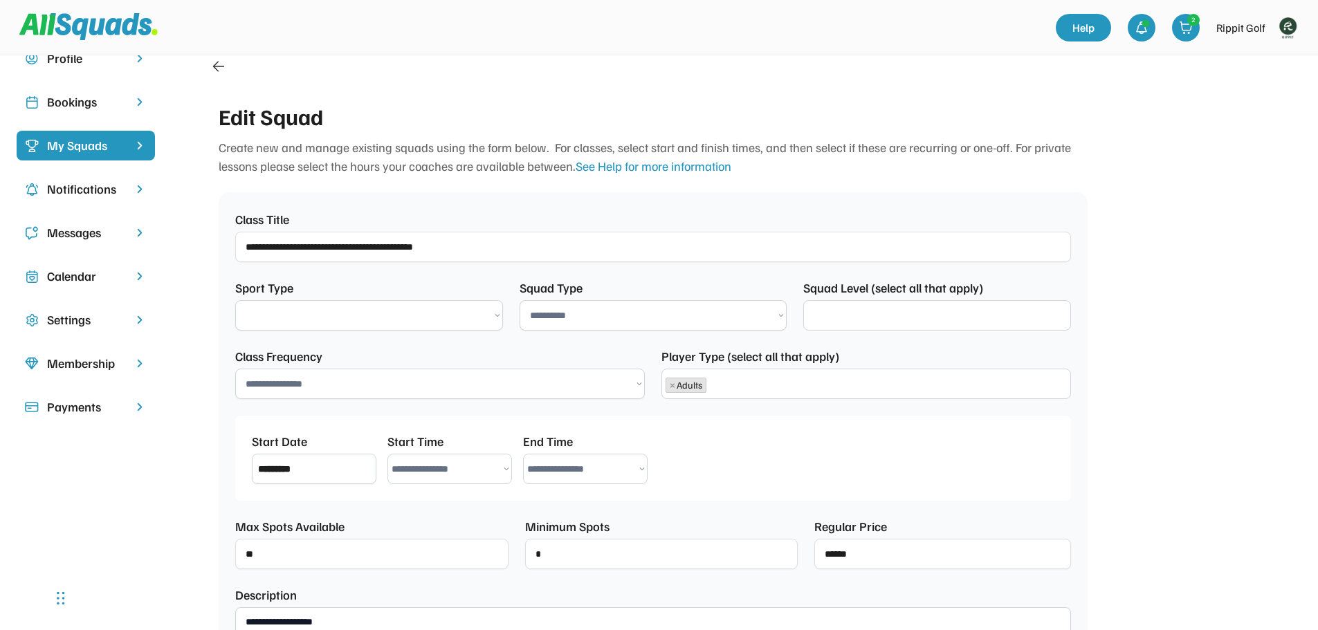
select select "**********"
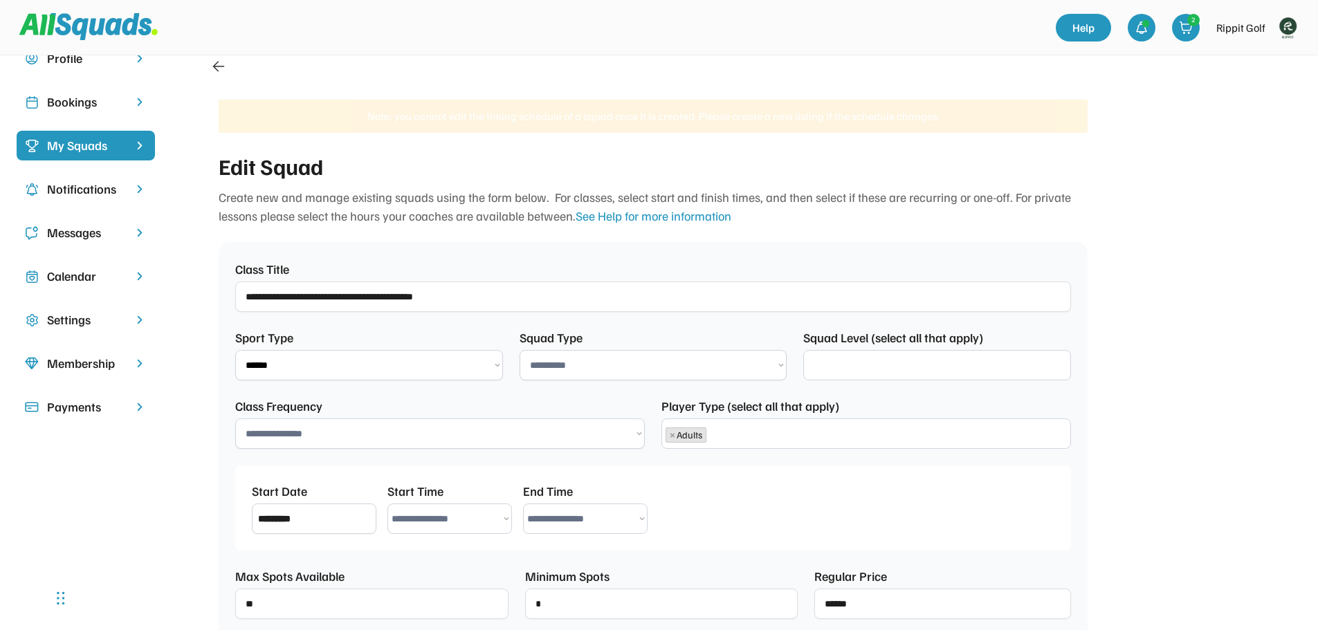
select select
select select "****"
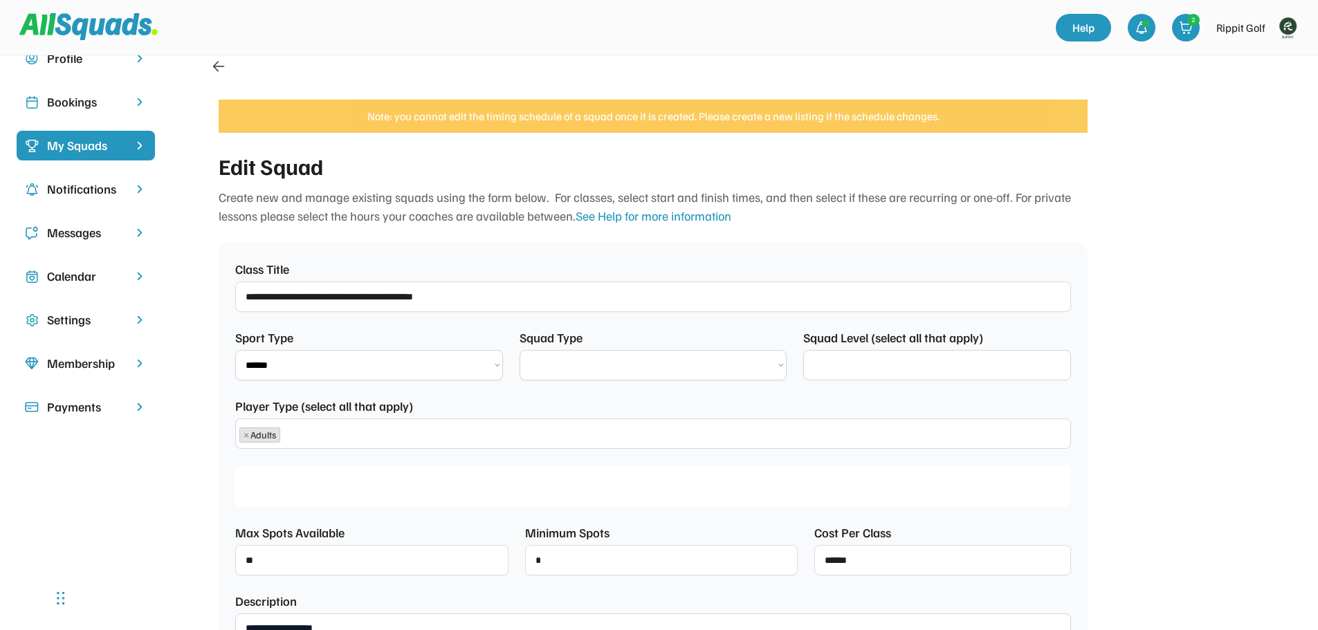
type input "*********"
select select "********"
select select "**********"
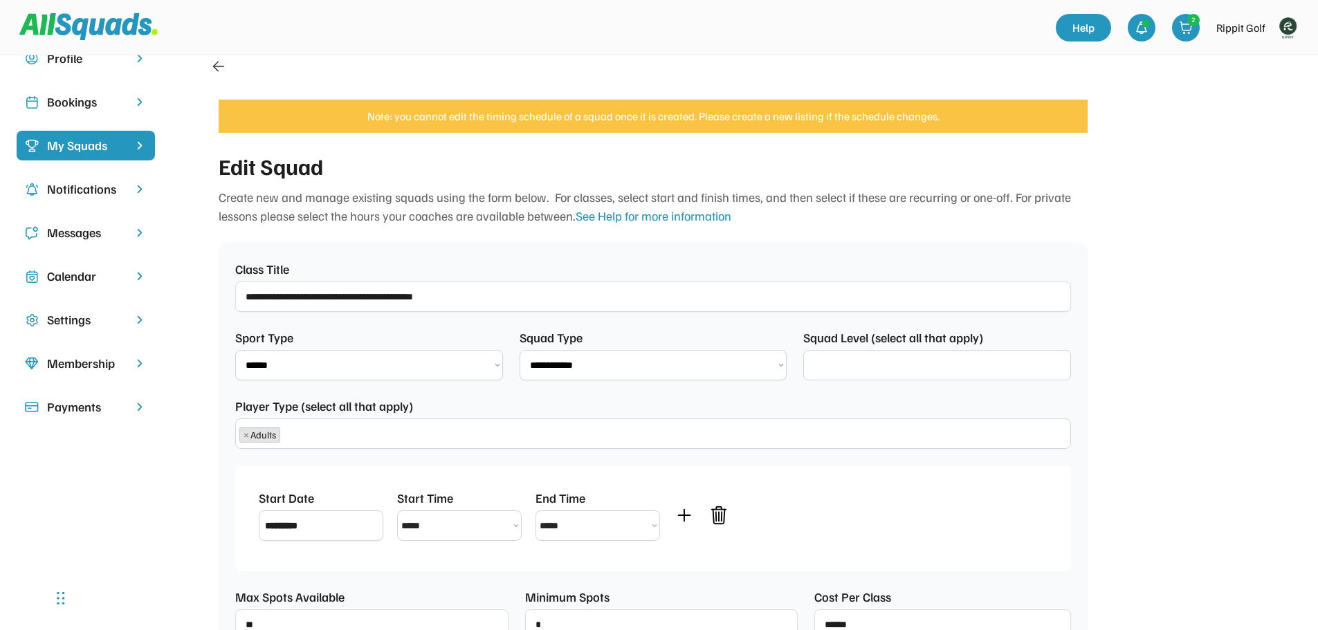
scroll to position [24, 0]
select select "**********"
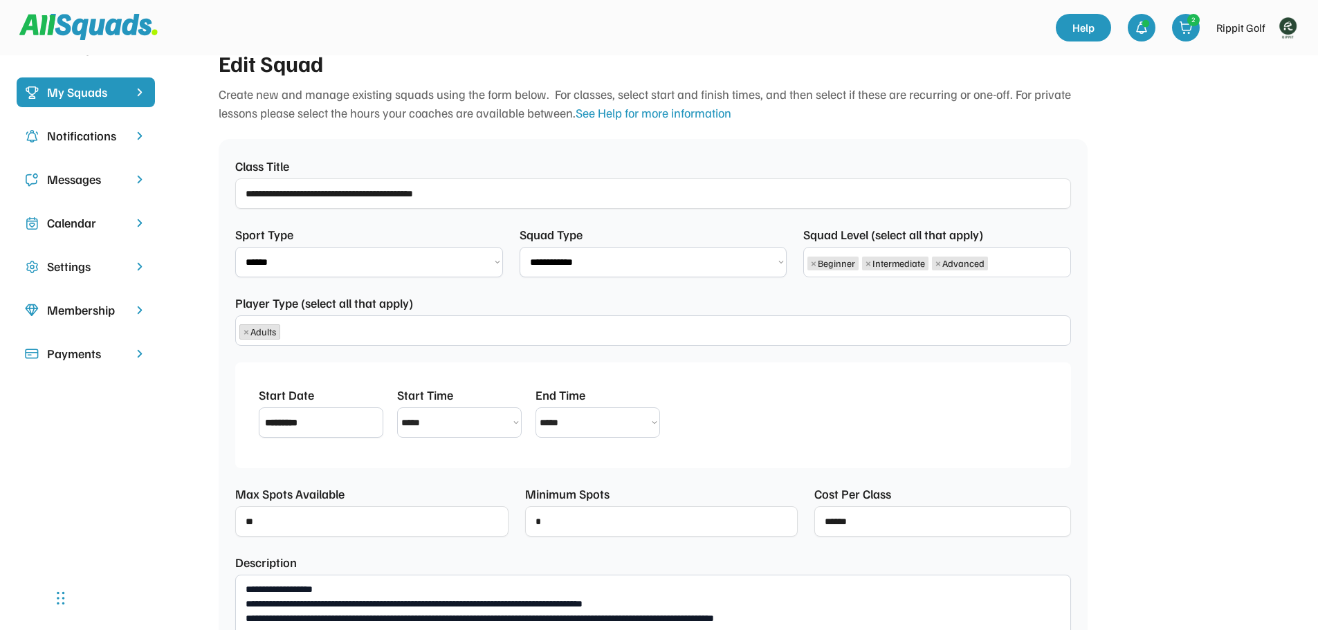
scroll to position [0, 0]
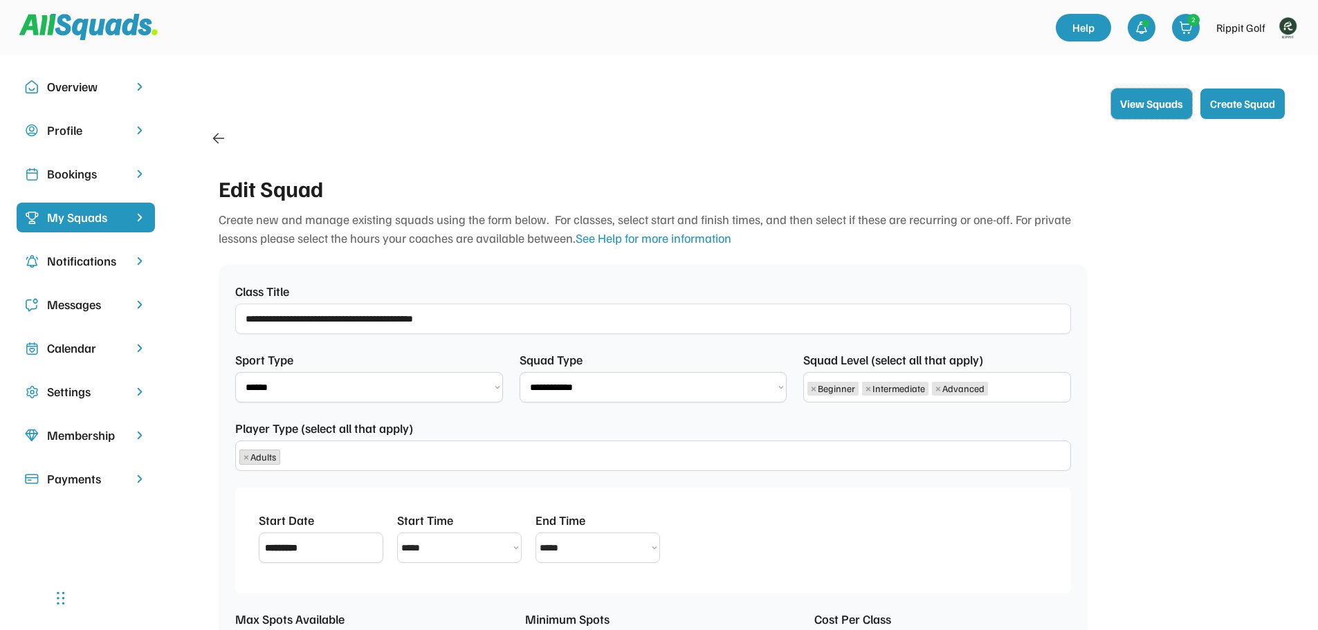
click at [1173, 113] on button "View Squads" at bounding box center [1151, 104] width 81 height 30
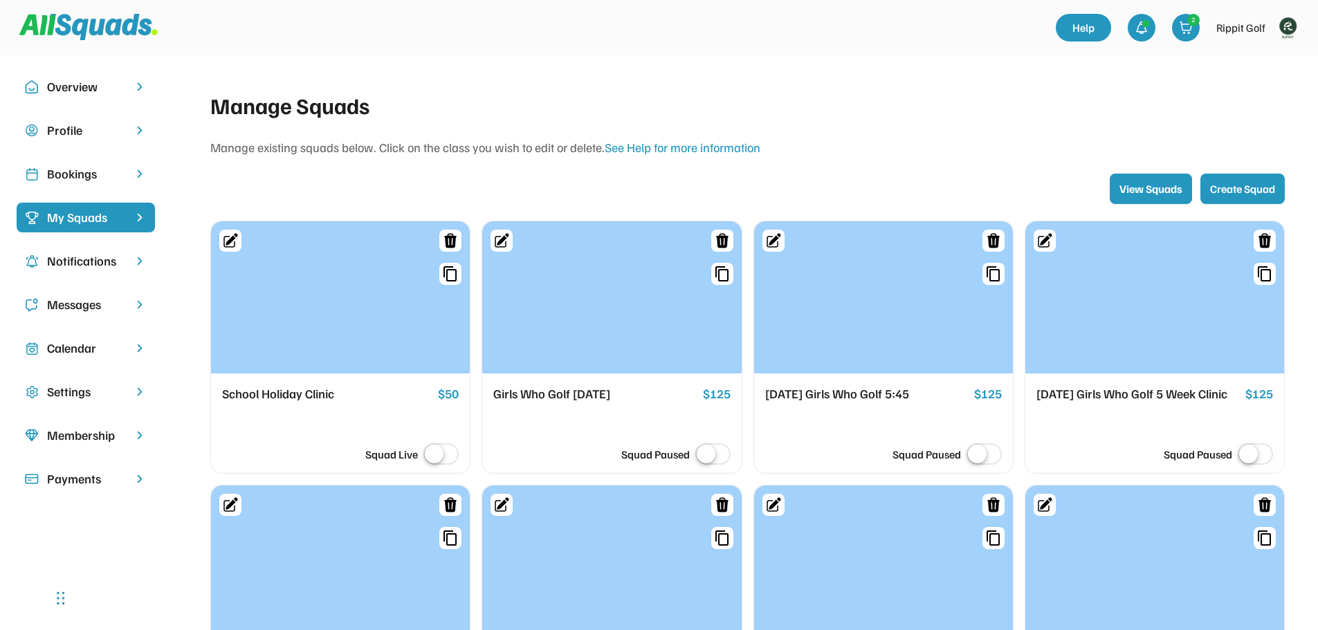
click at [95, 353] on div "Calendar" at bounding box center [85, 348] width 77 height 19
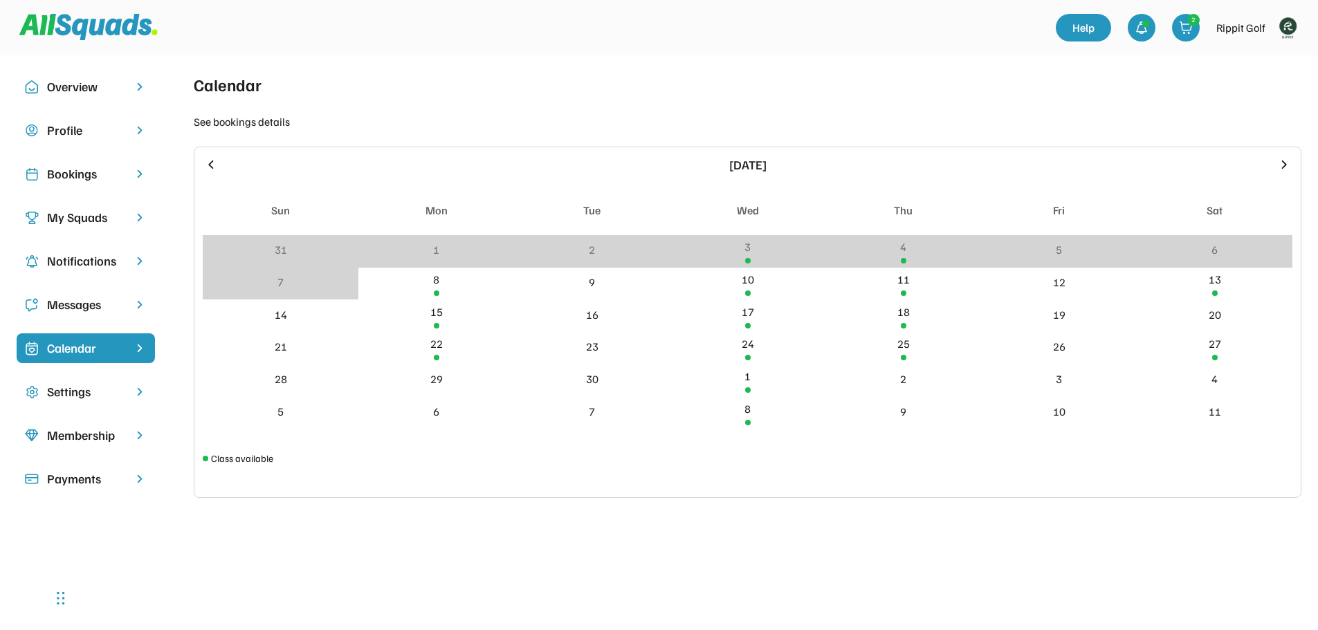
click at [214, 167] on icon at bounding box center [210, 164] width 15 height 15
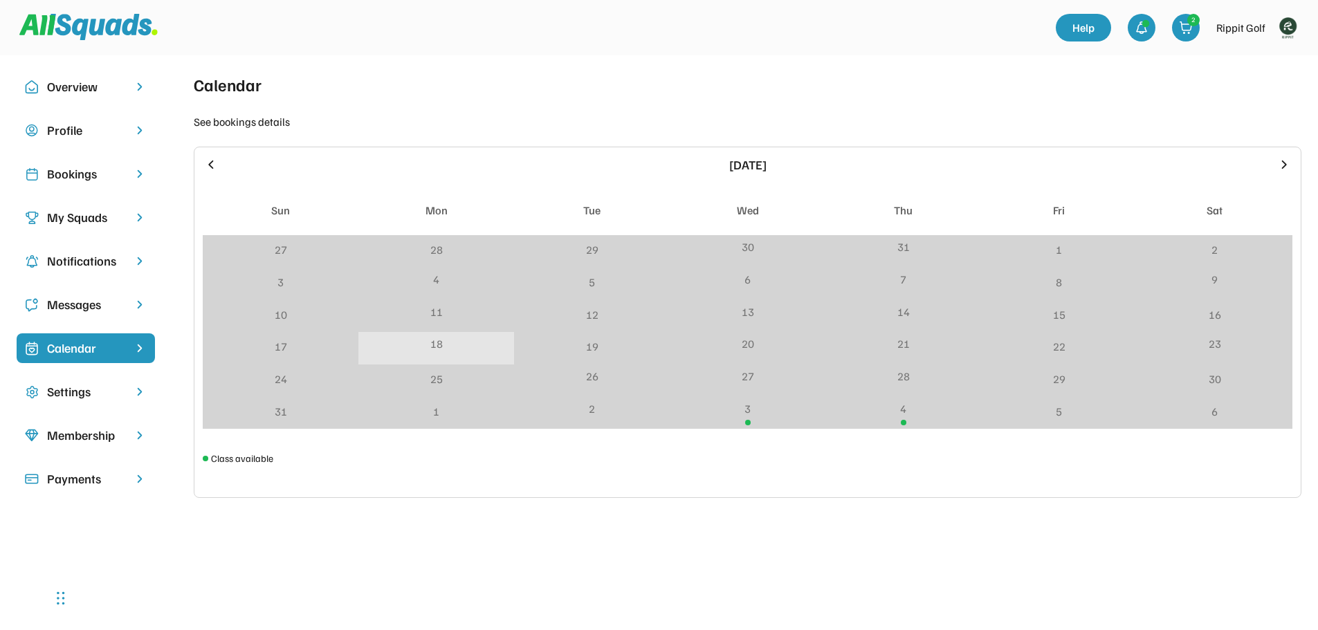
click at [439, 347] on div "18" at bounding box center [436, 344] width 12 height 17
click at [437, 343] on div "18" at bounding box center [436, 344] width 12 height 17
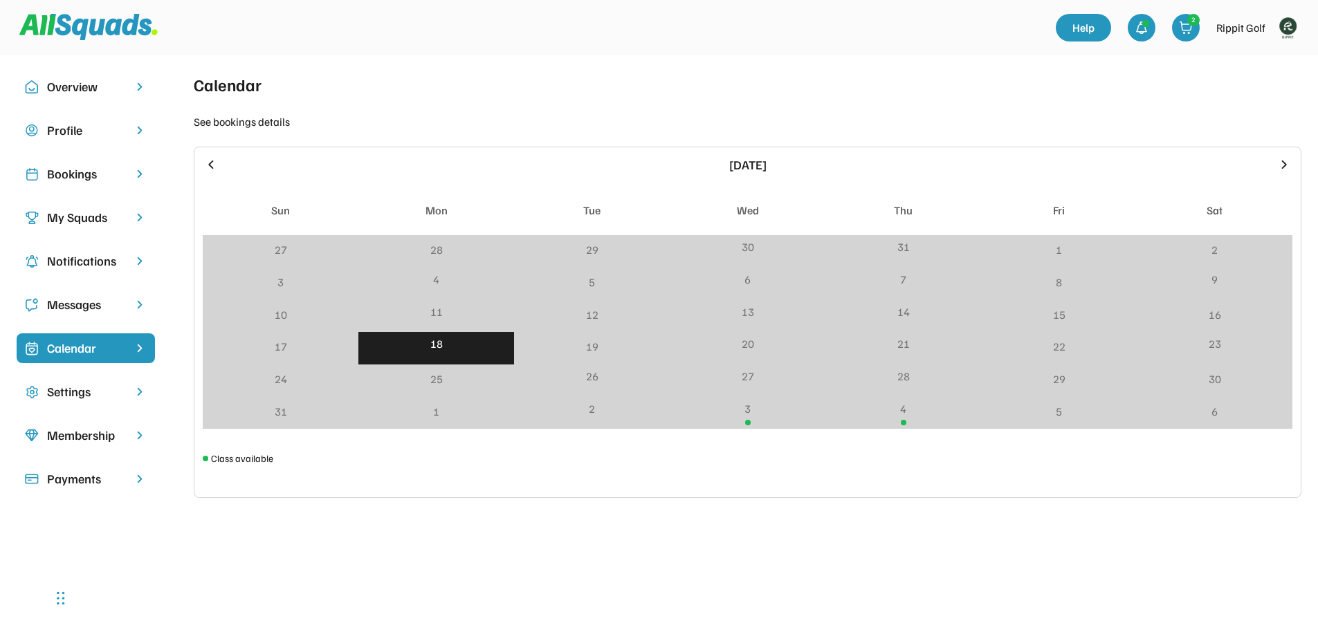
click at [212, 167] on icon at bounding box center [210, 164] width 5 height 8
click at [443, 318] on div "14" at bounding box center [436, 316] width 156 height 33
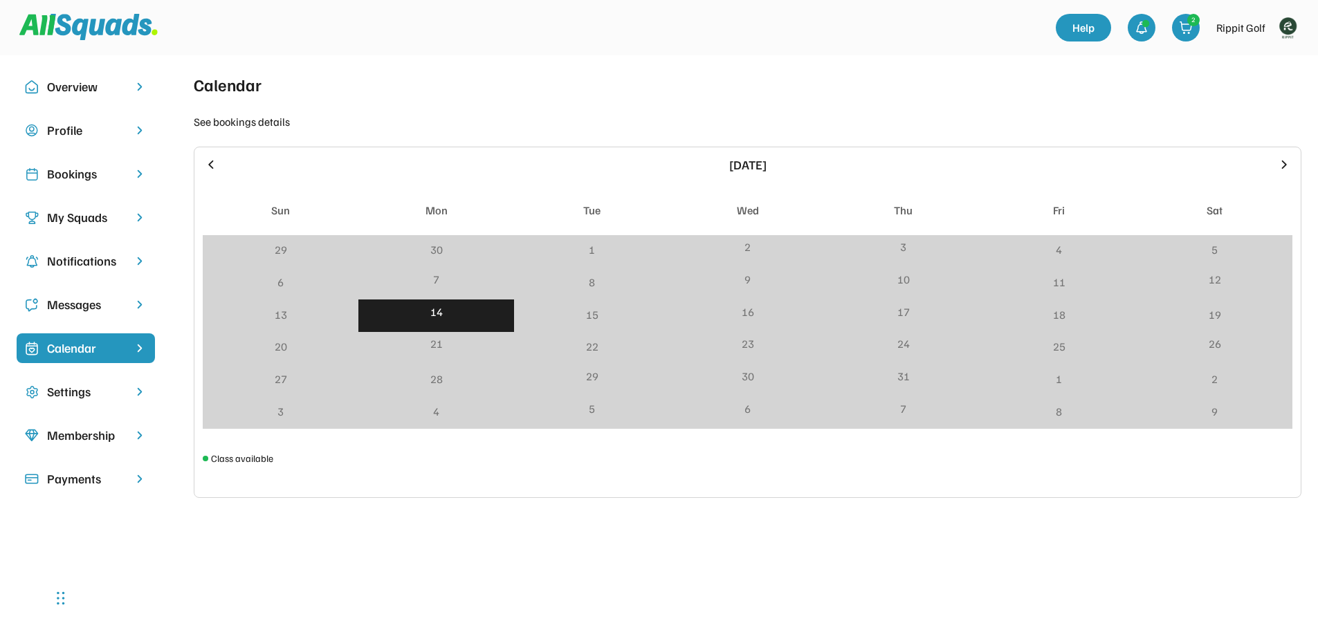
click at [443, 318] on div "14" at bounding box center [436, 316] width 156 height 33
click at [441, 341] on div "21" at bounding box center [436, 344] width 12 height 17
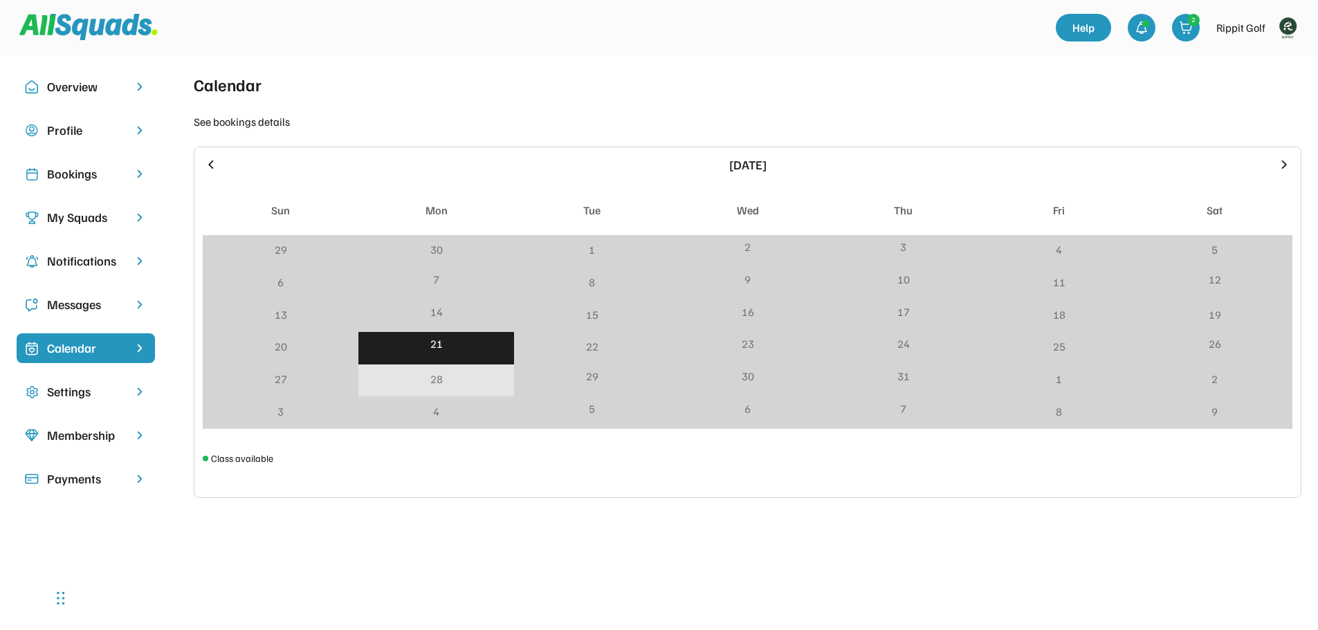
click at [435, 391] on div "28" at bounding box center [436, 381] width 156 height 33
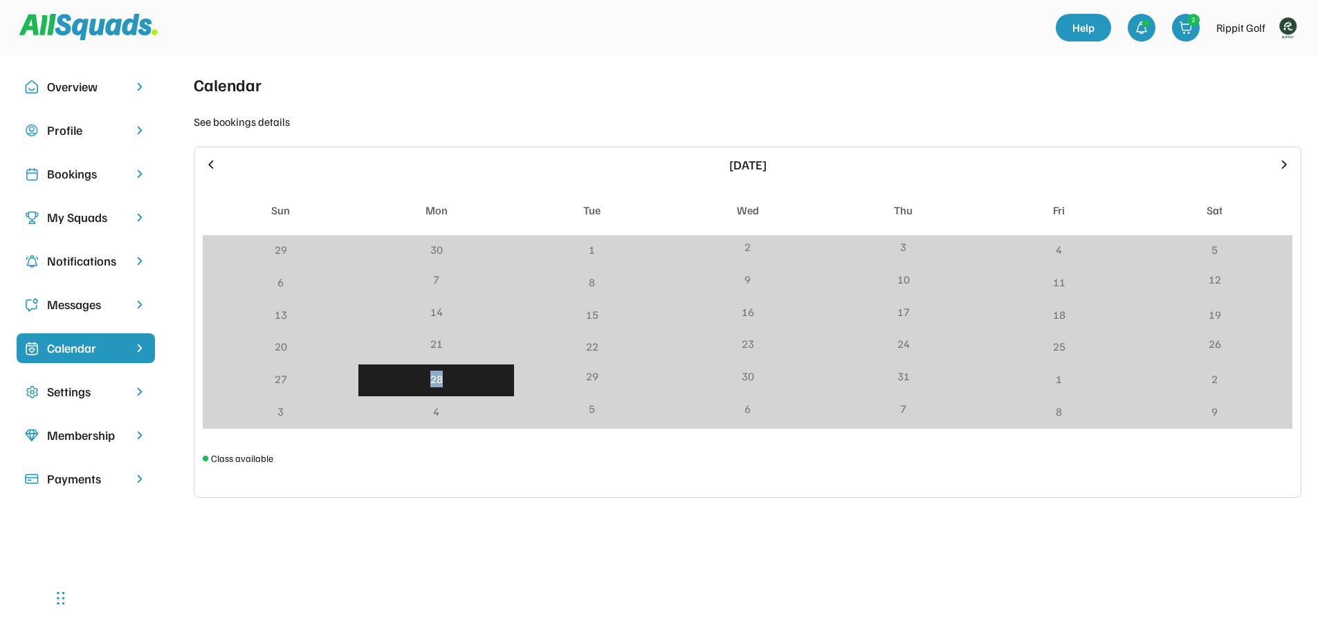
click at [435, 391] on div "28" at bounding box center [436, 381] width 156 height 33
click at [807, 615] on div "Cancel Class Add Manual Player" at bounding box center [748, 595] width 1108 height 161
